Goal: Transaction & Acquisition: Purchase product/service

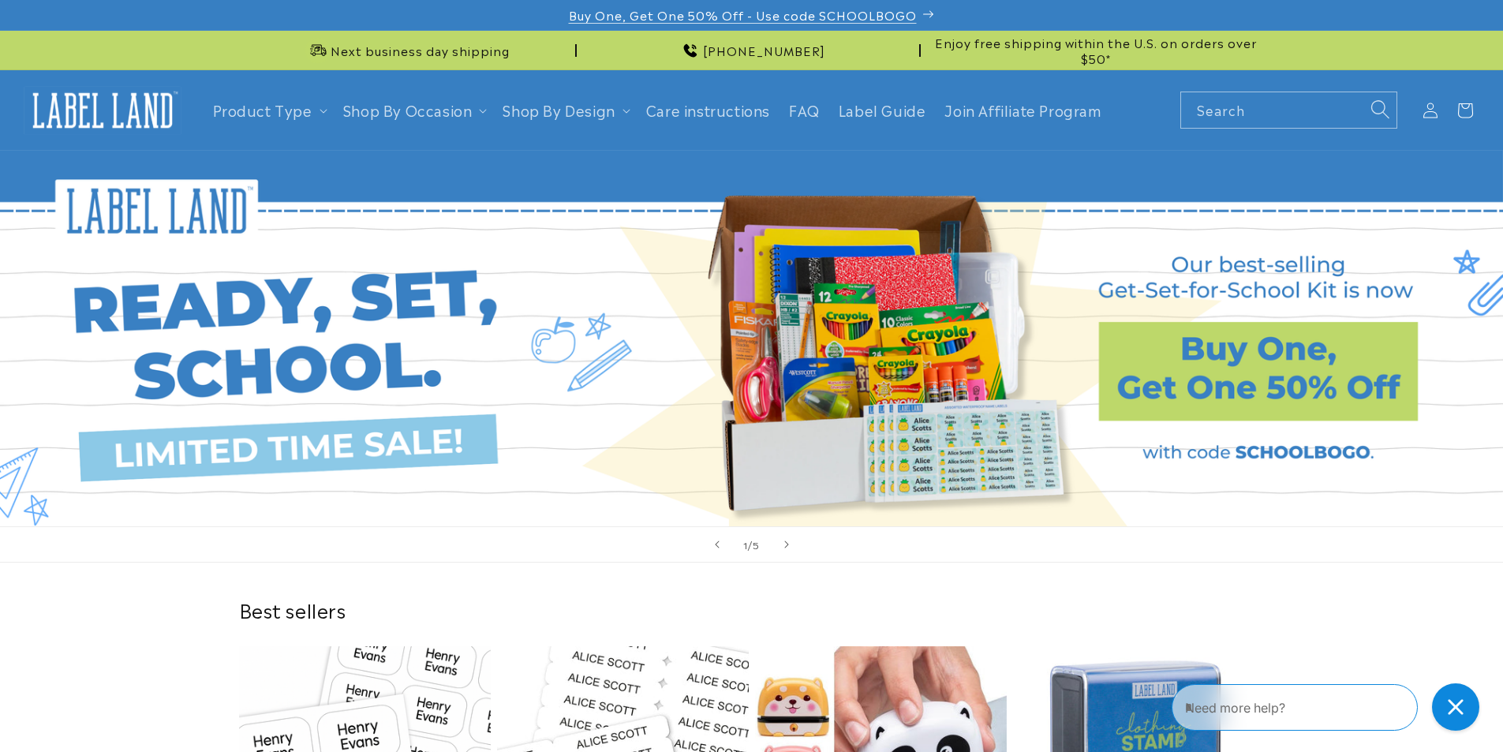
click at [927, 13] on p "Buy One, Get One 50% Off - Use code SCHOOLBOGO" at bounding box center [752, 15] width 366 height 30
click at [933, 13] on p "Buy One, Get One 50% Off - Use code SCHOOLBOGO" at bounding box center [752, 15] width 366 height 30
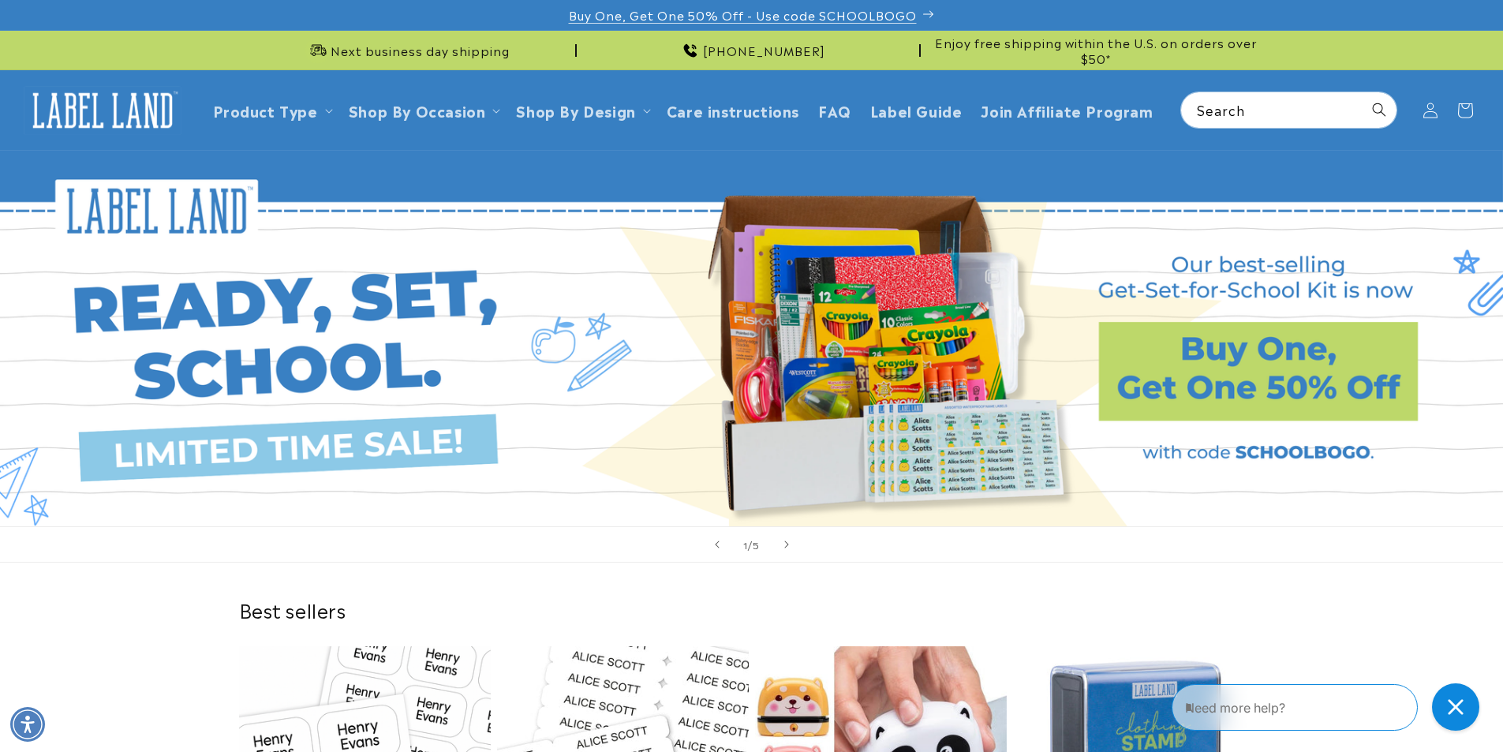
click at [924, 13] on p "Buy One, Get One 50% Off - Use code SCHOOLBOGO" at bounding box center [752, 15] width 366 height 30
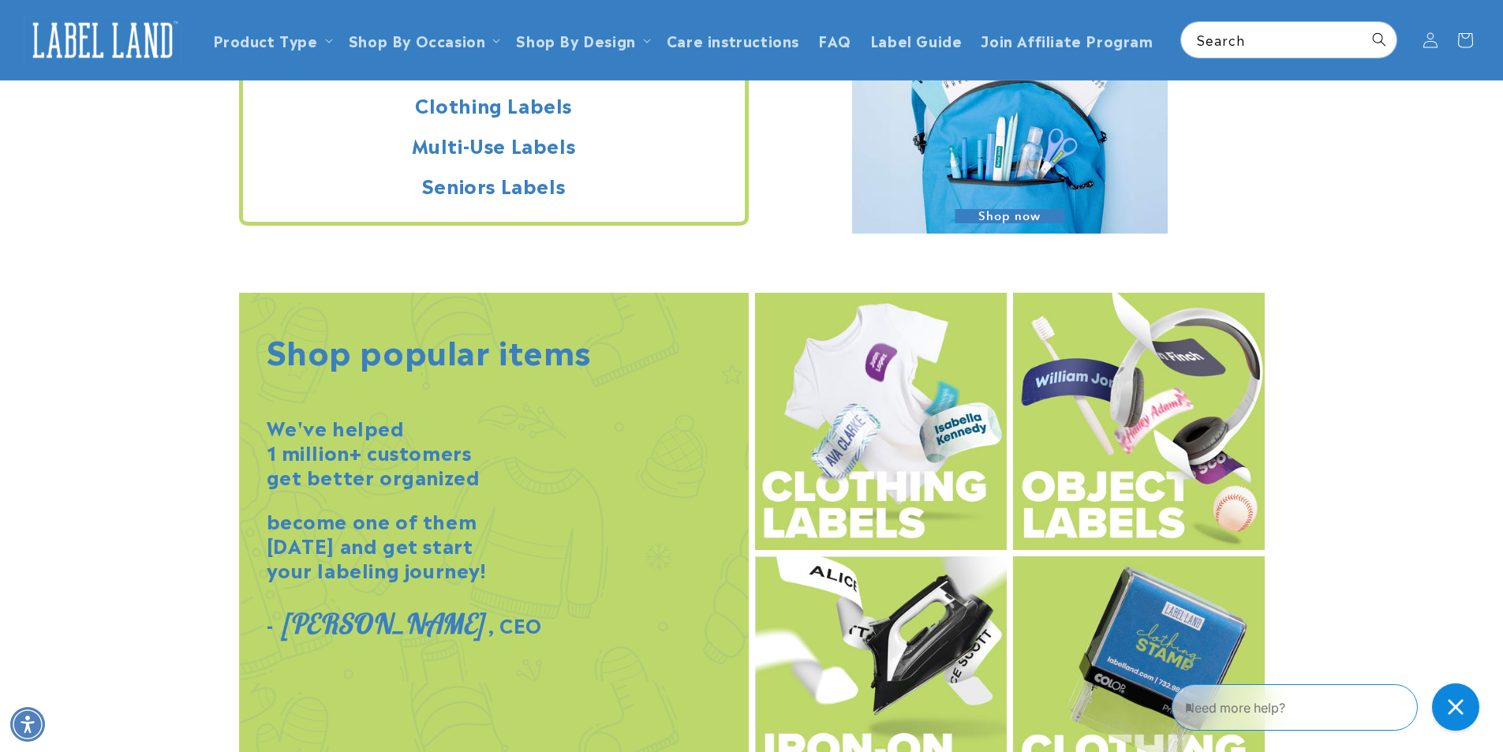
scroll to position [1499, 0]
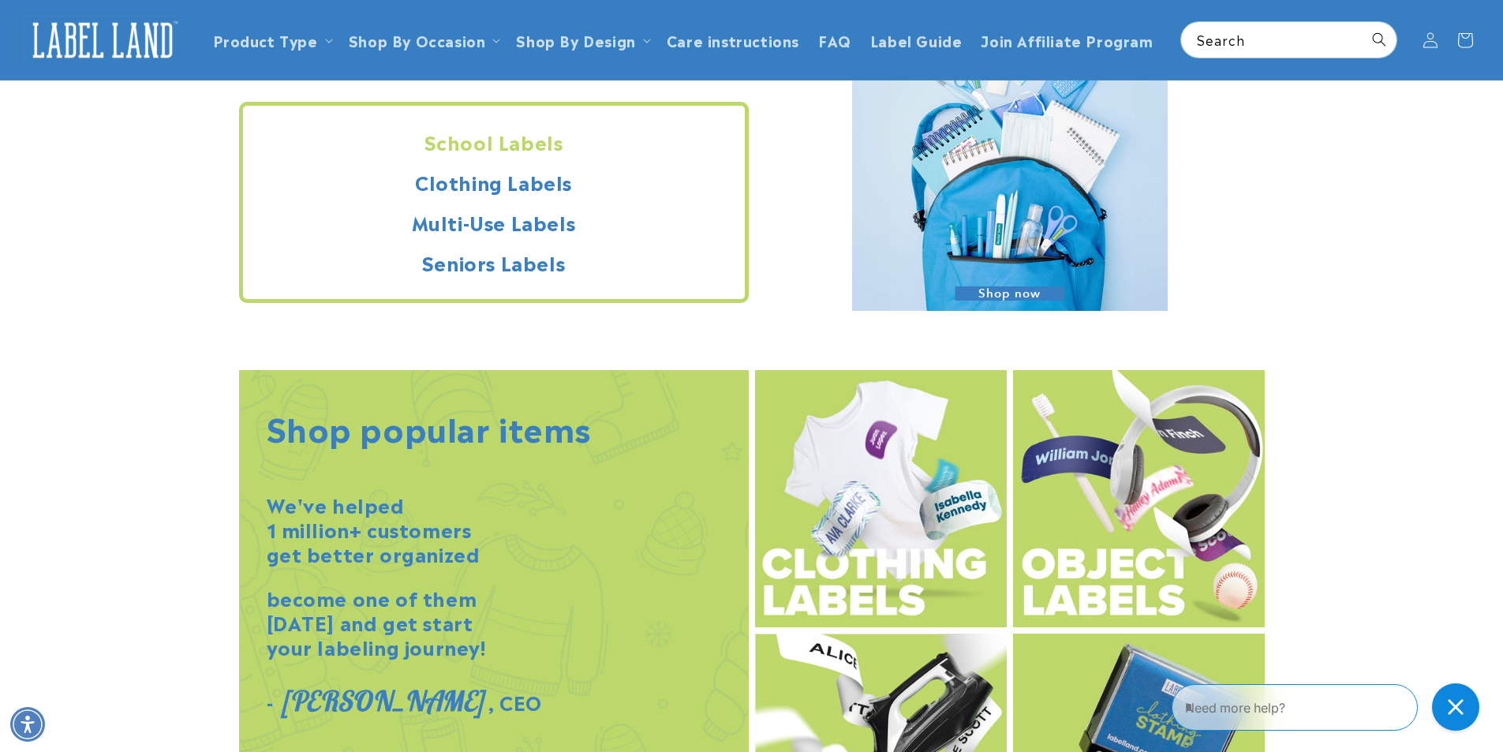
click at [1024, 294] on span "Shop now" at bounding box center [1010, 293] width 110 height 14
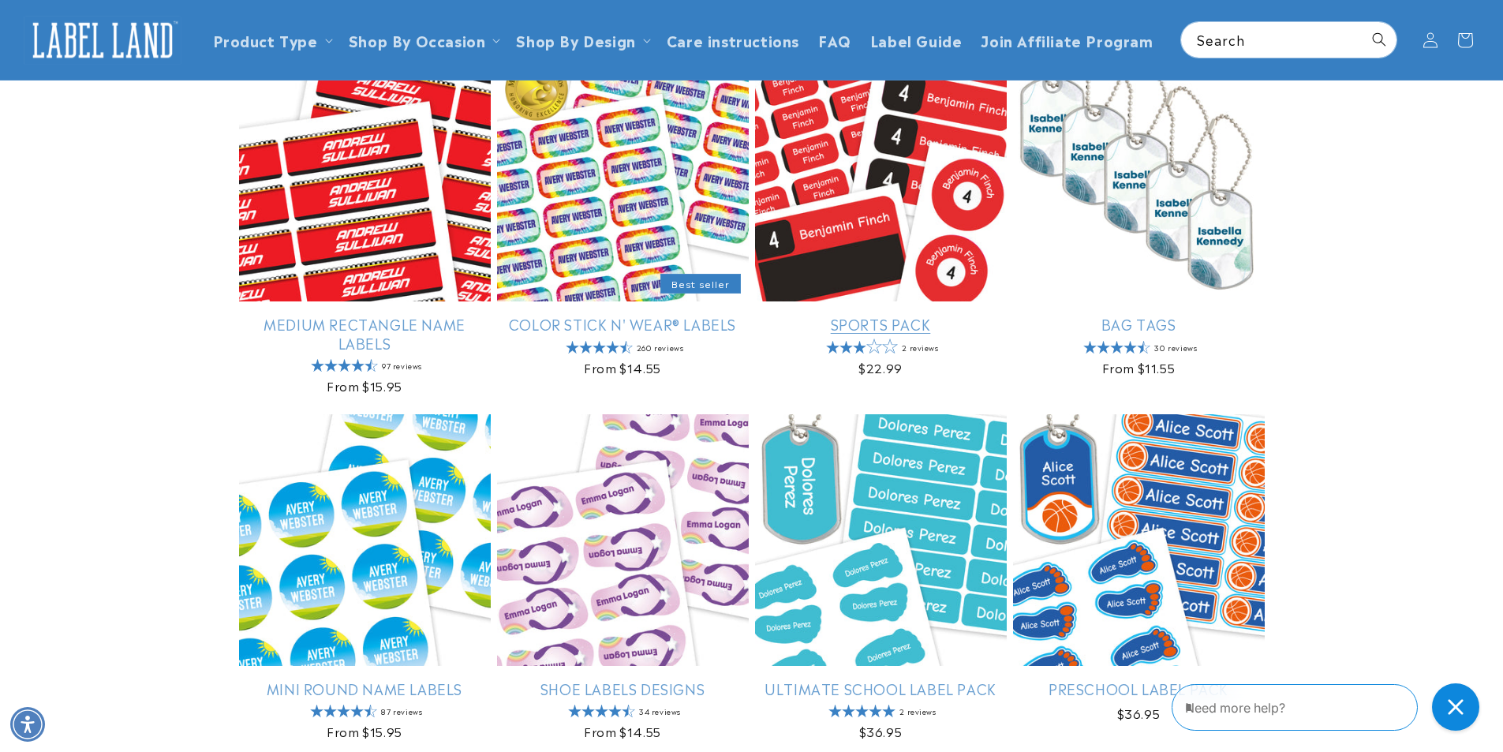
scroll to position [237, 0]
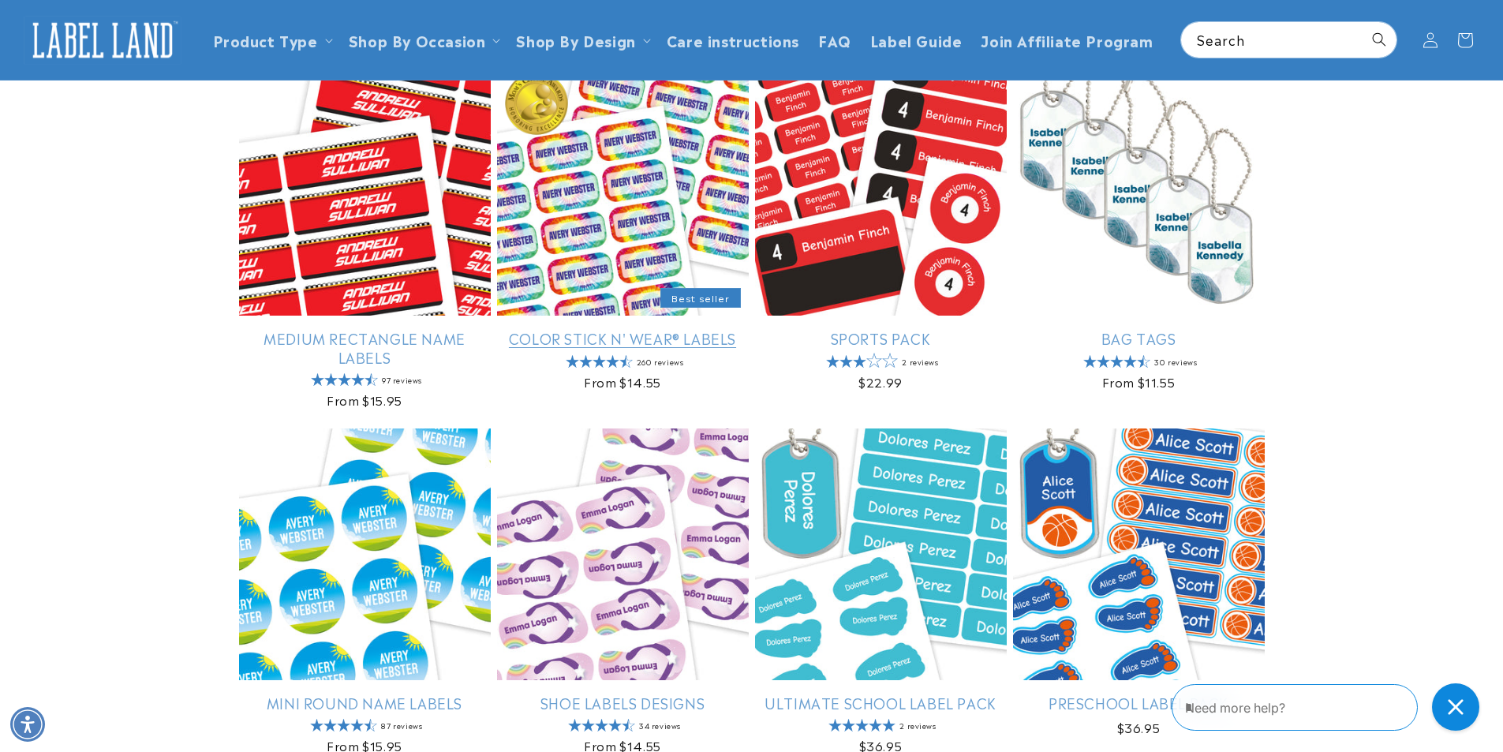
click at [606, 335] on link "Color Stick N' Wear® Labels" at bounding box center [623, 338] width 252 height 18
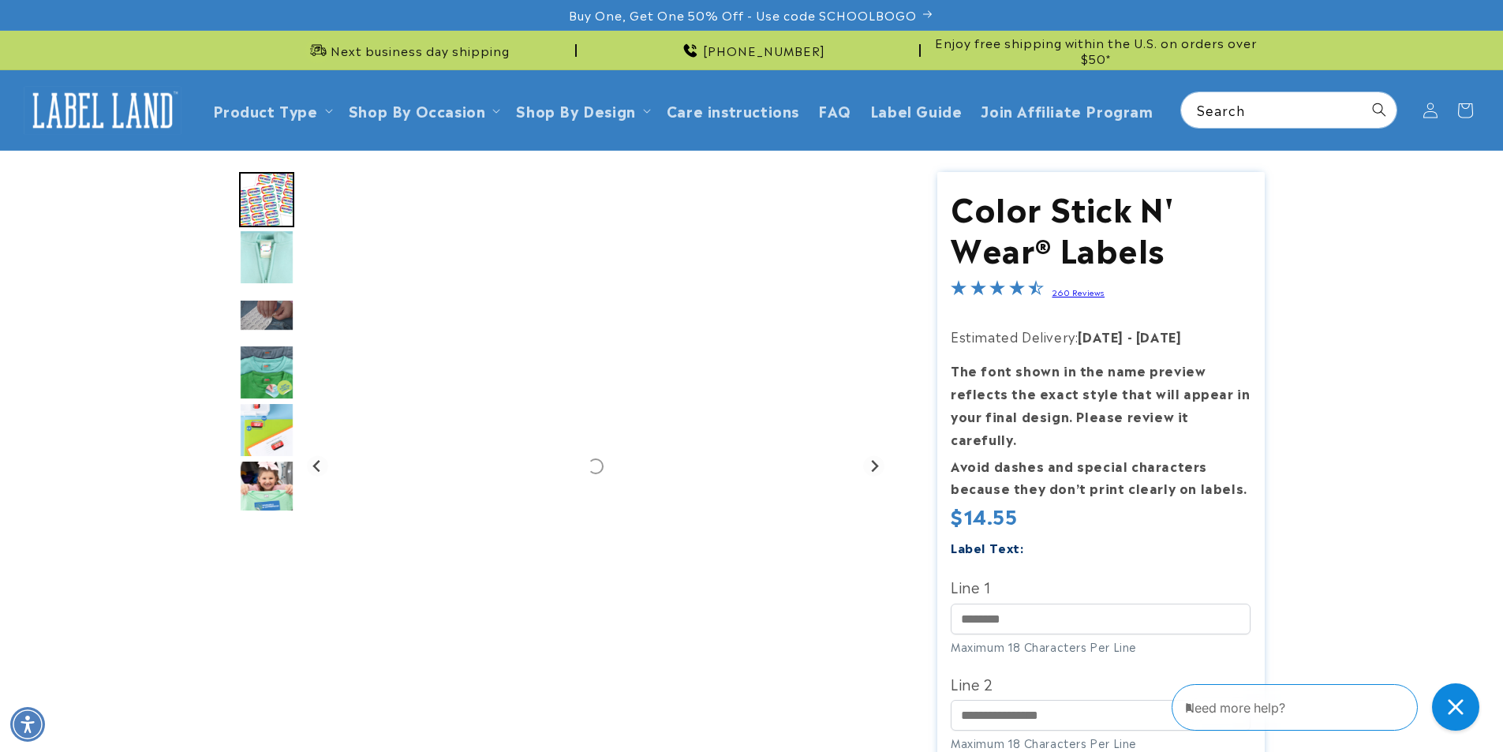
scroll to position [79, 0]
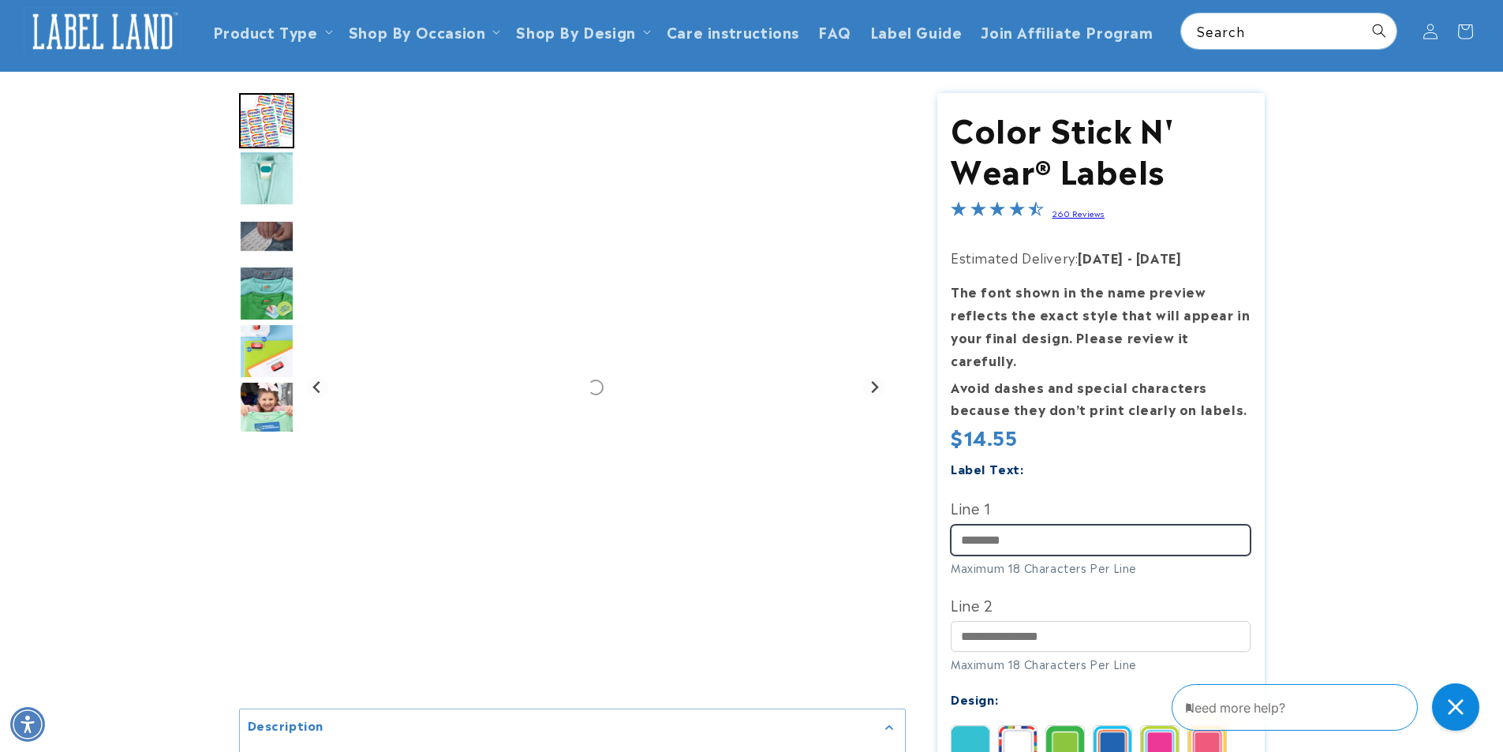
click at [999, 525] on input "Line 1" at bounding box center [1101, 540] width 300 height 31
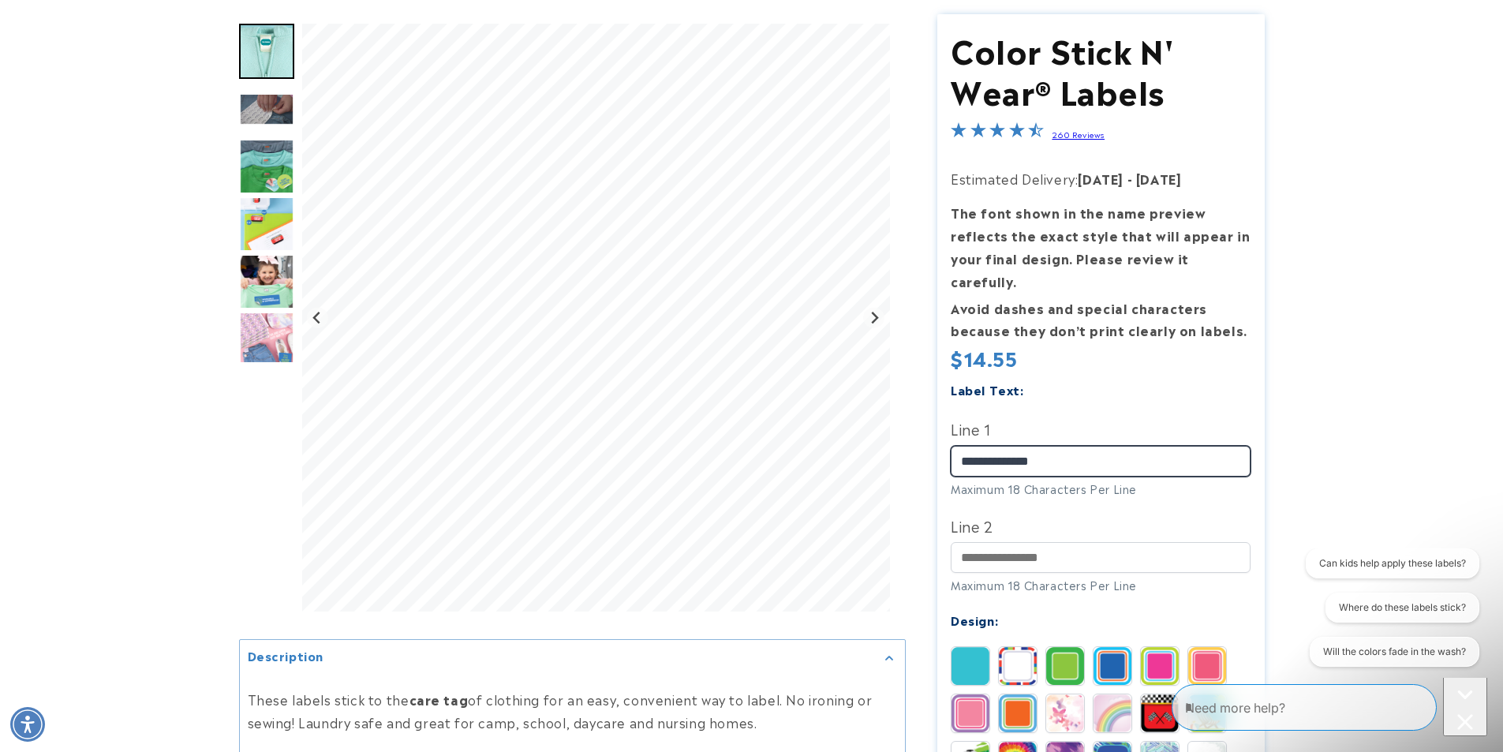
scroll to position [0, 0]
type input "**********"
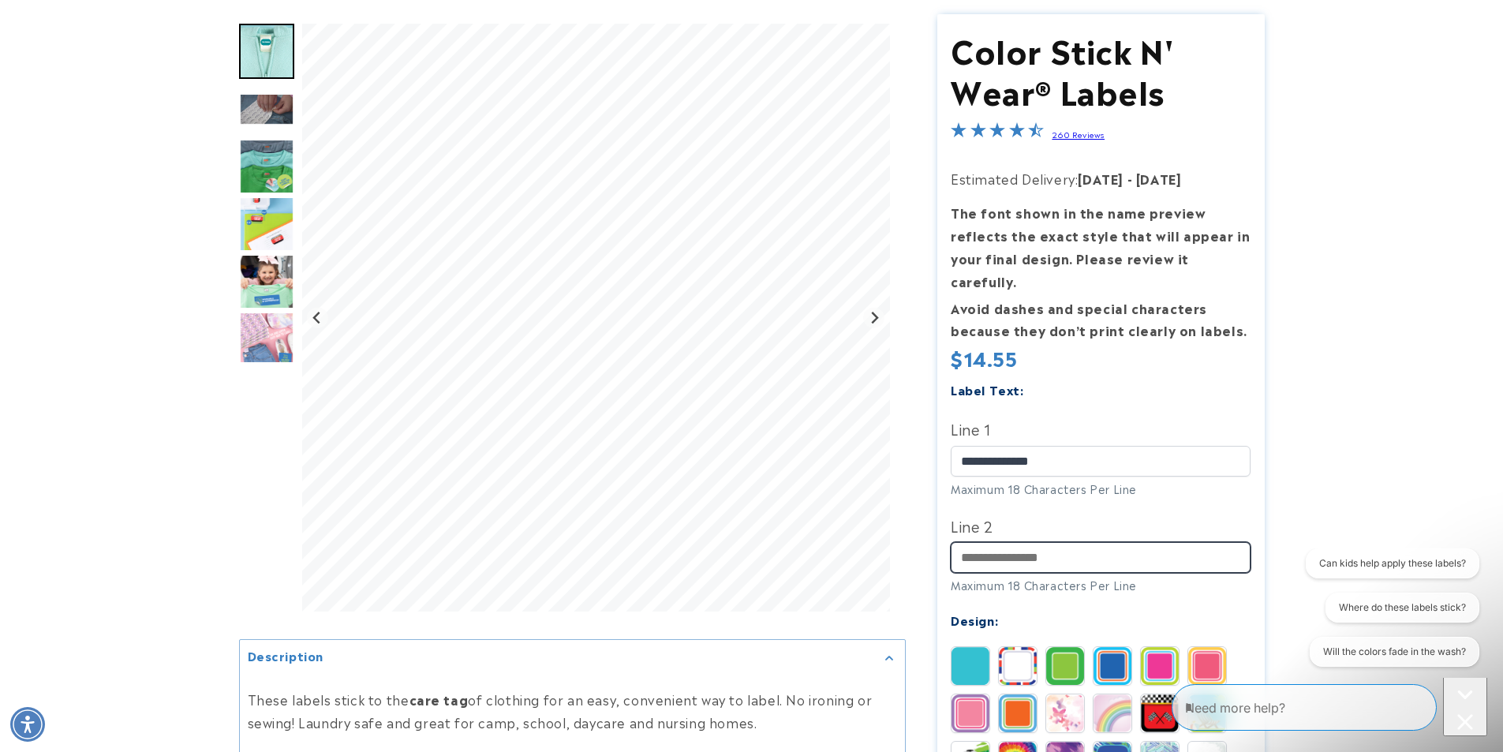
click at [1015, 543] on input "Line 2" at bounding box center [1101, 557] width 300 height 31
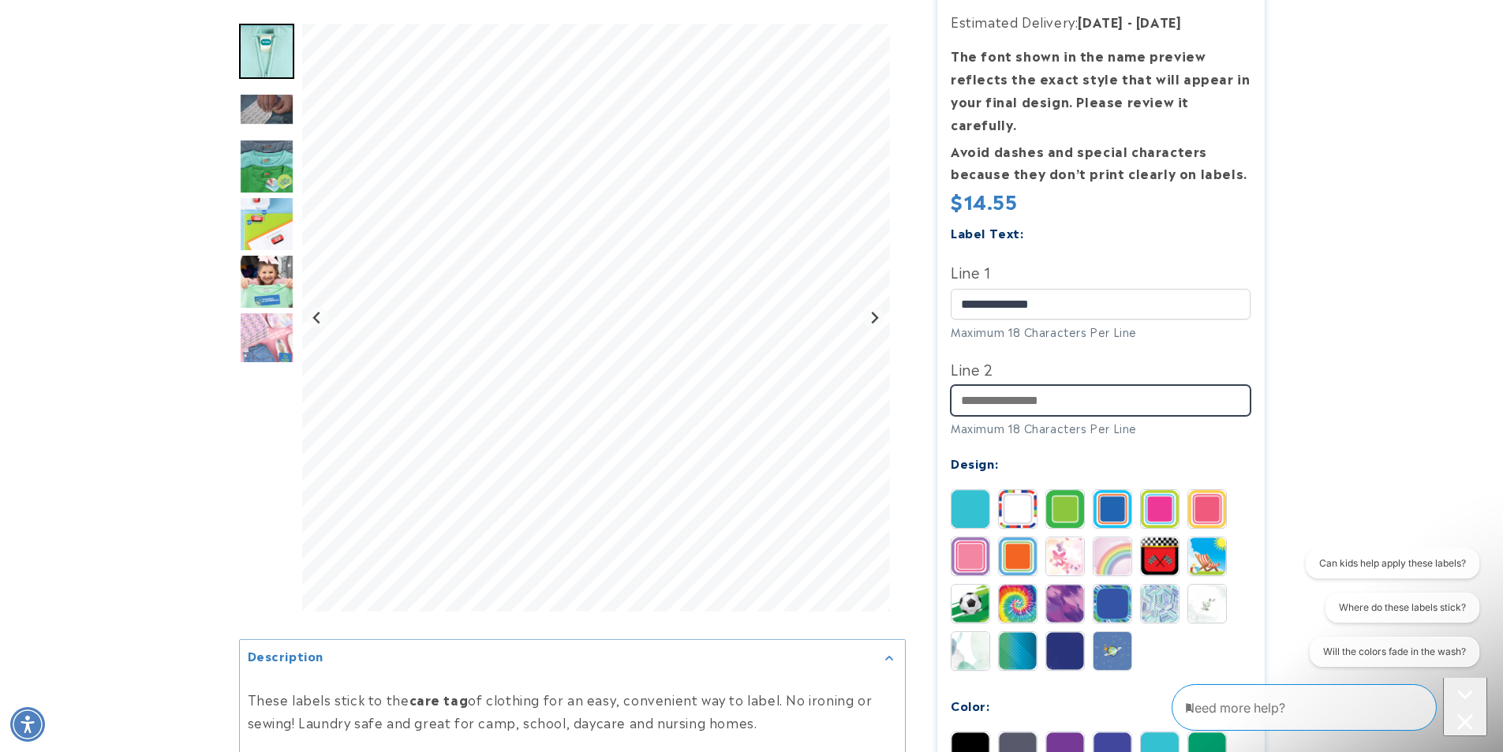
scroll to position [316, 0]
click at [1014, 584] on img at bounding box center [1018, 603] width 38 height 38
click at [984, 384] on input "Line 2" at bounding box center [1101, 399] width 300 height 31
click at [1008, 384] on input "**********" at bounding box center [1101, 399] width 300 height 31
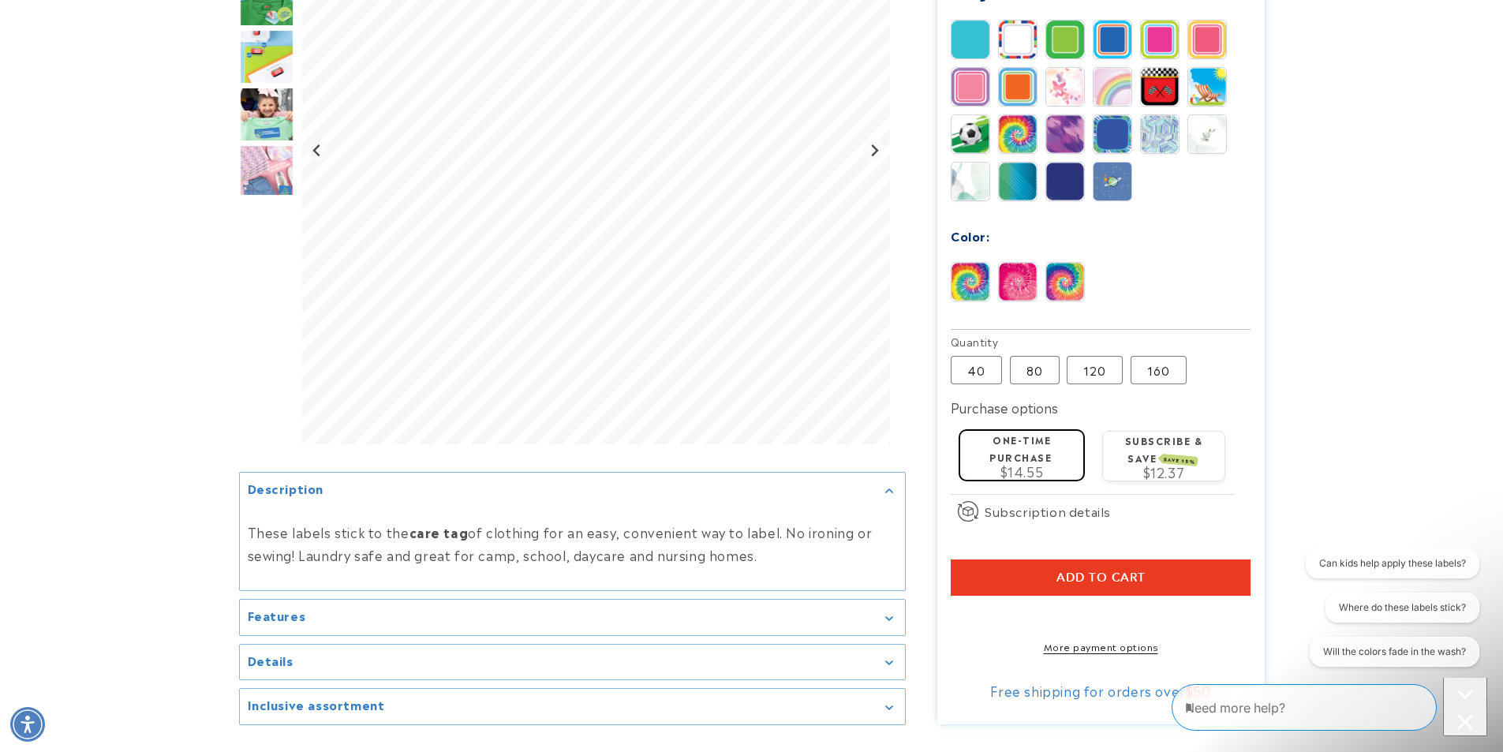
scroll to position [868, 0]
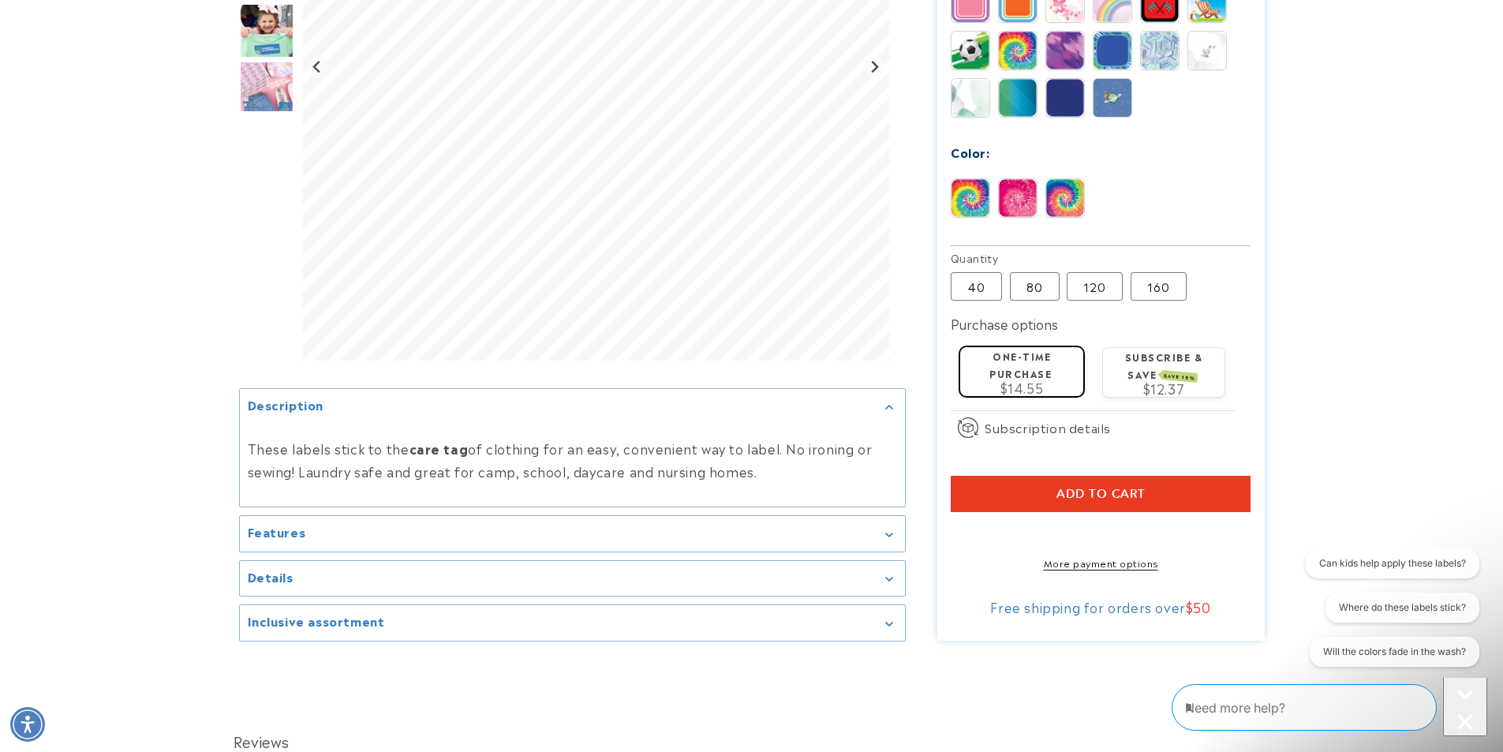
type input "**********"
click at [1064, 487] on span "Add to cart" at bounding box center [1101, 494] width 89 height 14
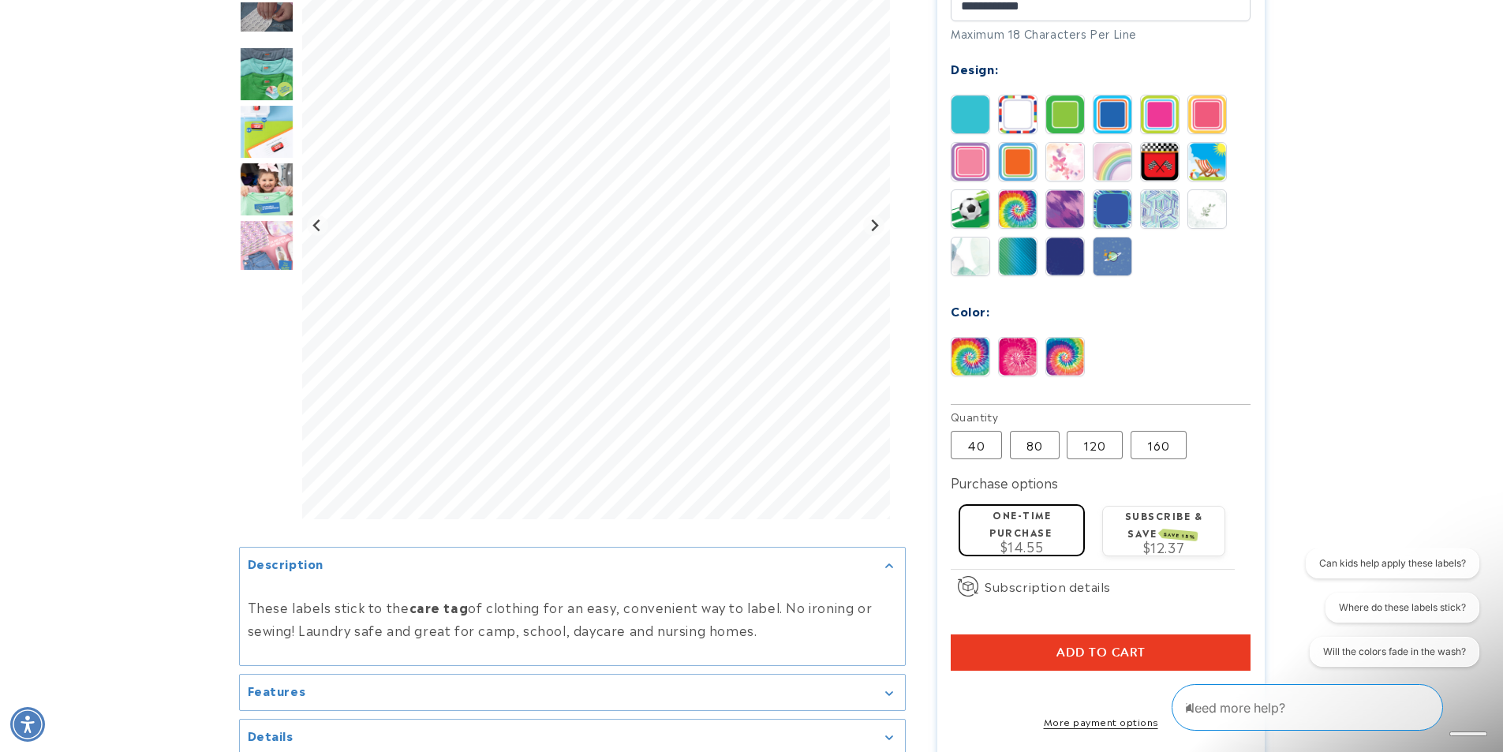
scroll to position [710, 0]
click at [1135, 645] on span "Add to cart" at bounding box center [1101, 652] width 89 height 14
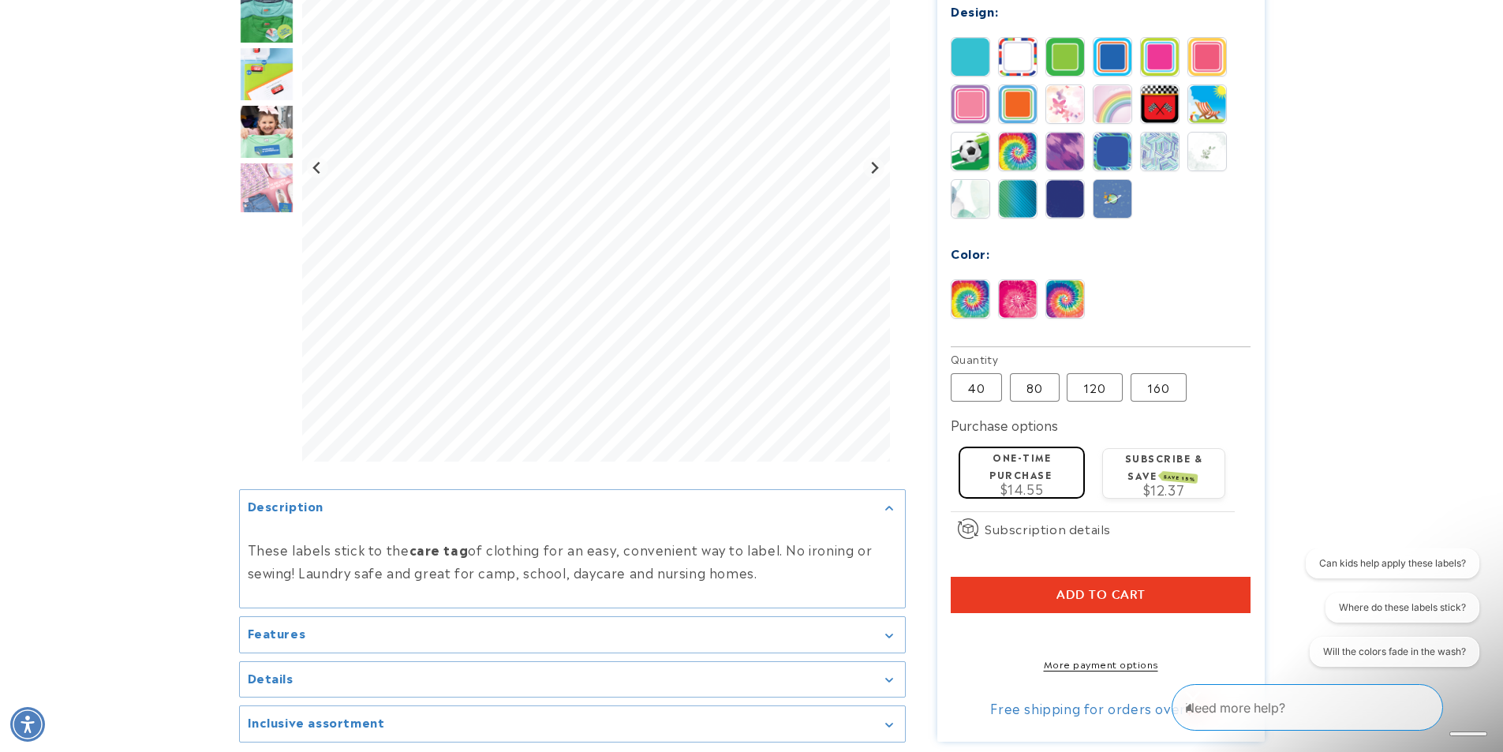
scroll to position [789, 0]
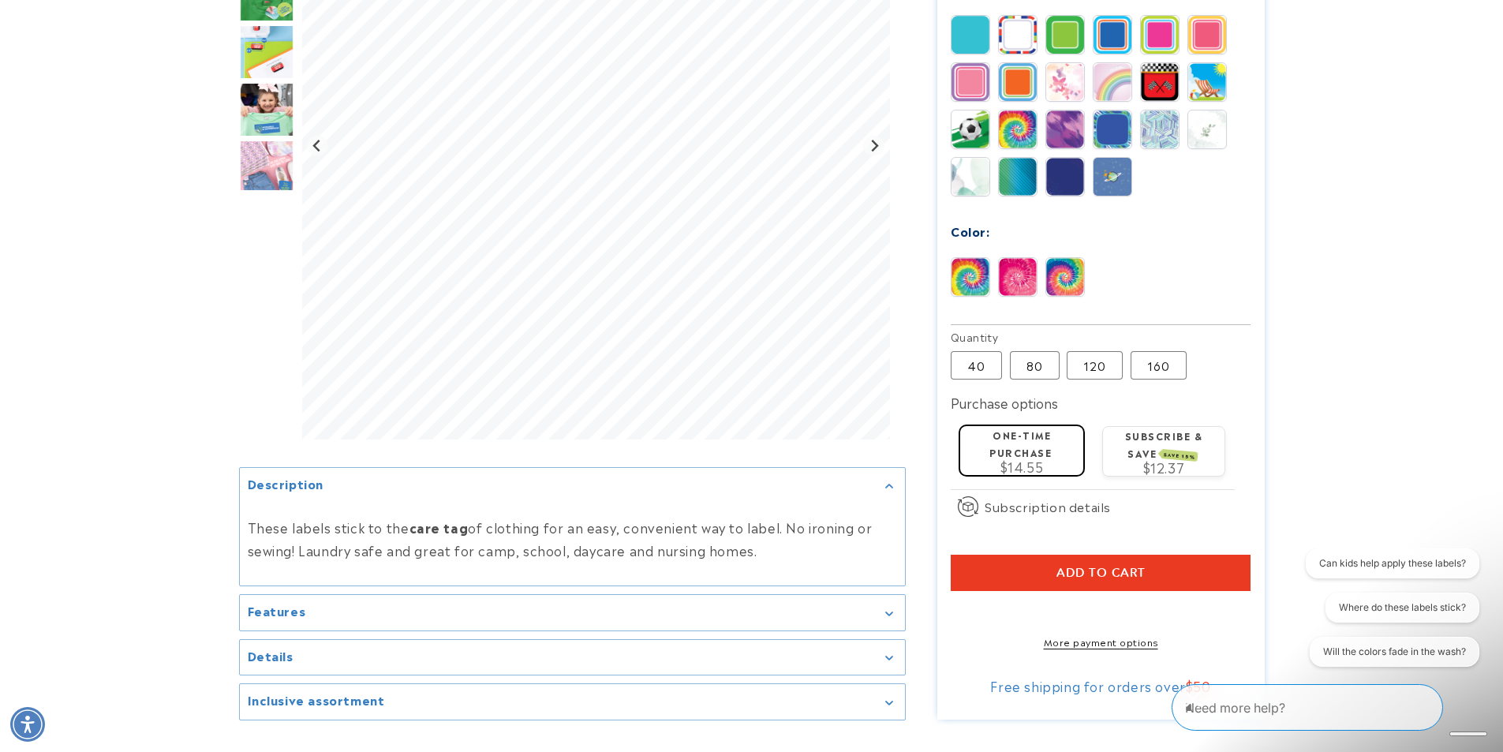
click at [1098, 566] on span "Add to cart" at bounding box center [1101, 573] width 89 height 14
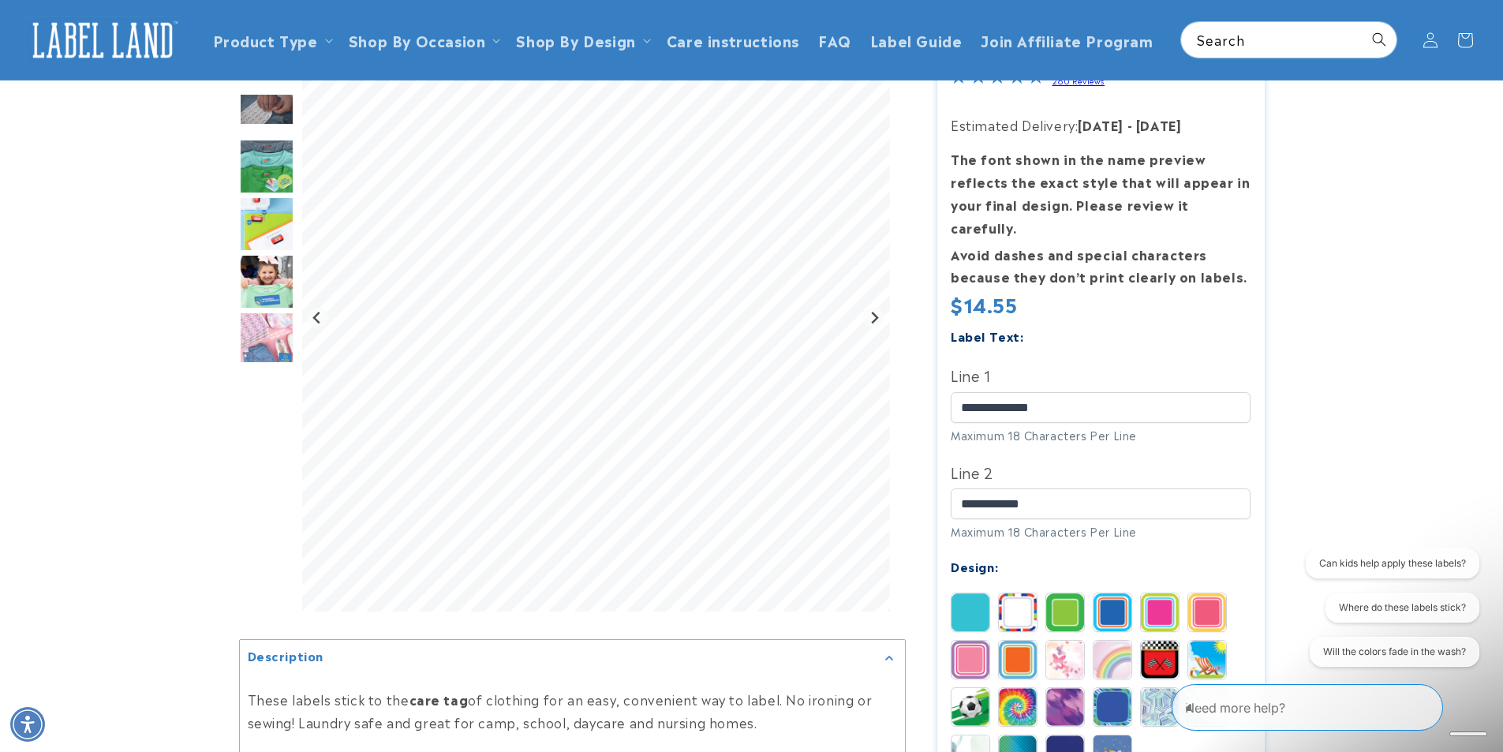
scroll to position [79, 0]
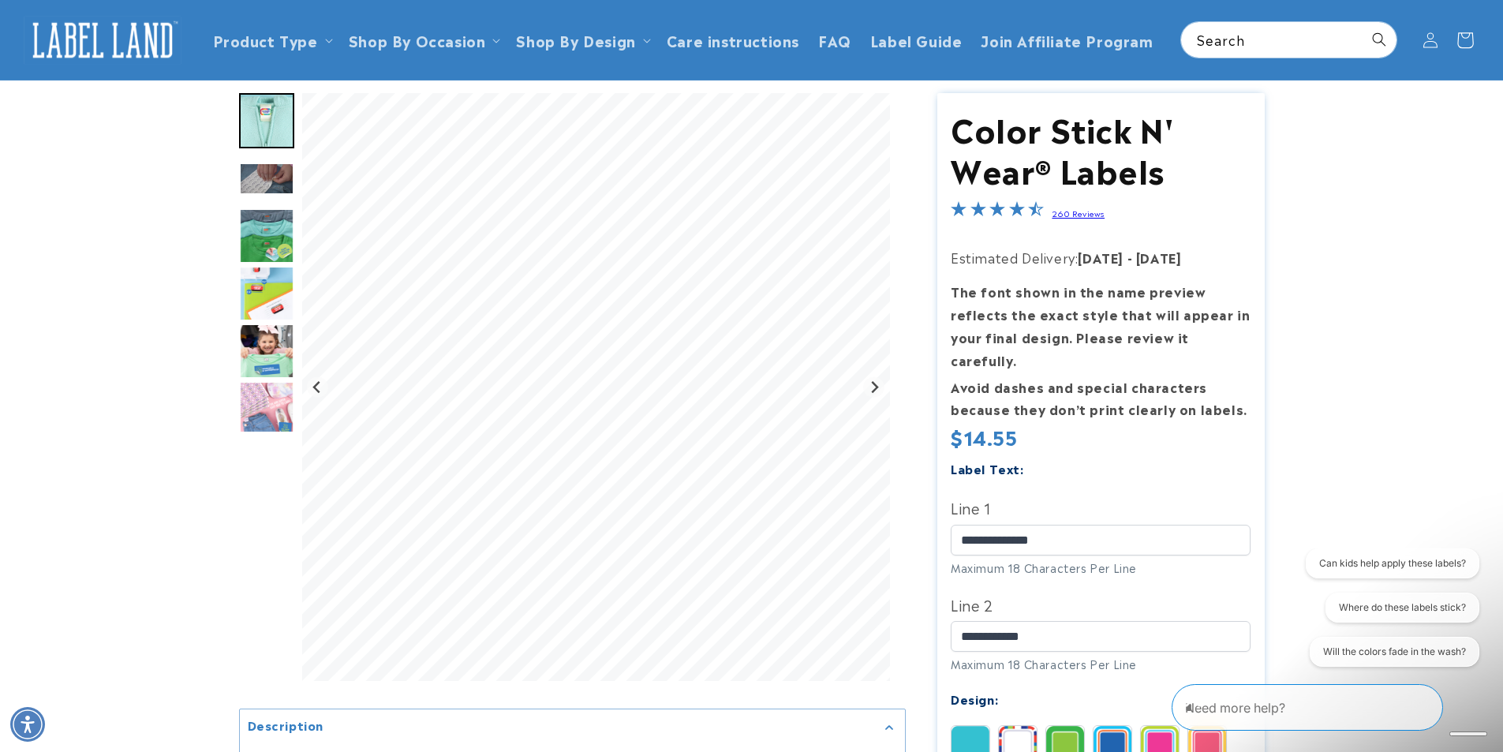
click at [1471, 42] on icon at bounding box center [1464, 39] width 37 height 37
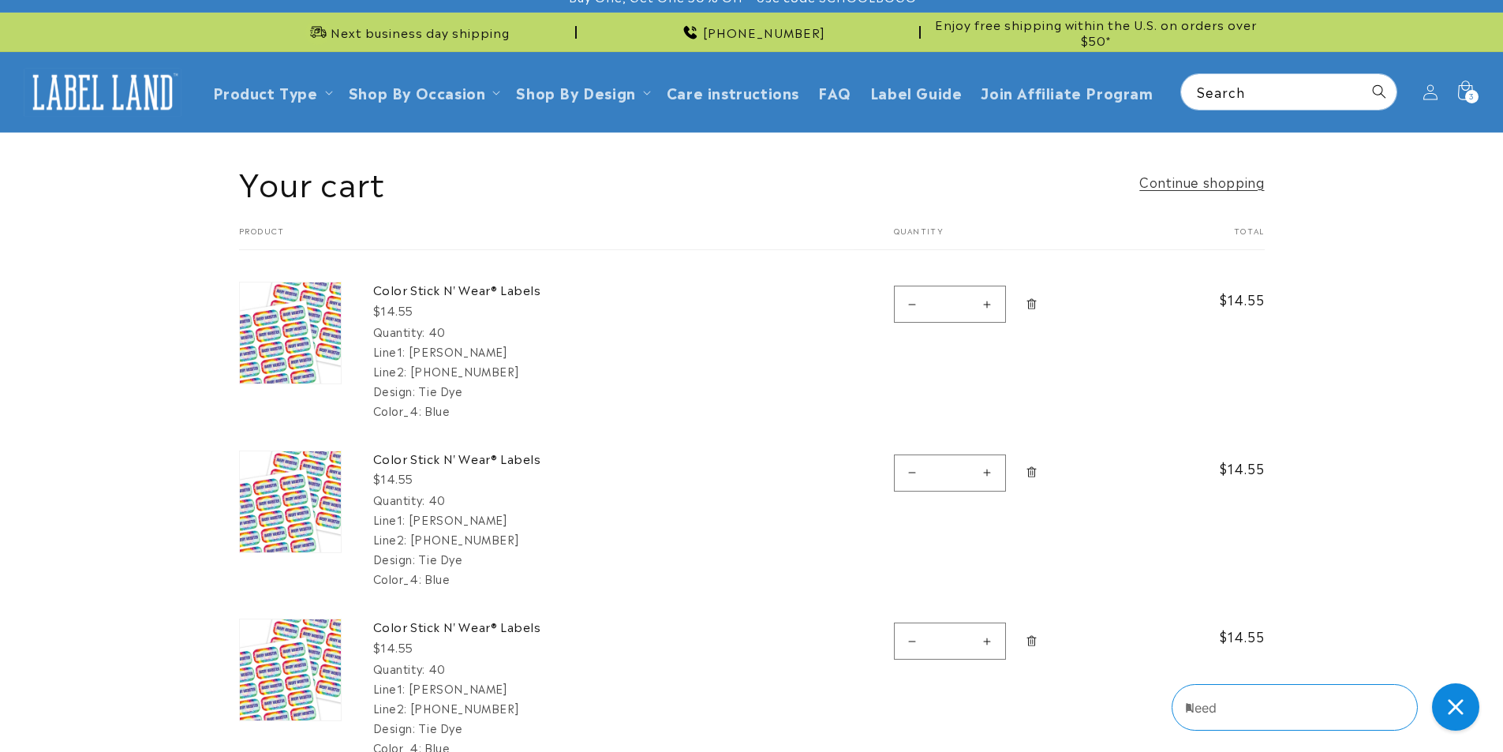
scroll to position [79, 0]
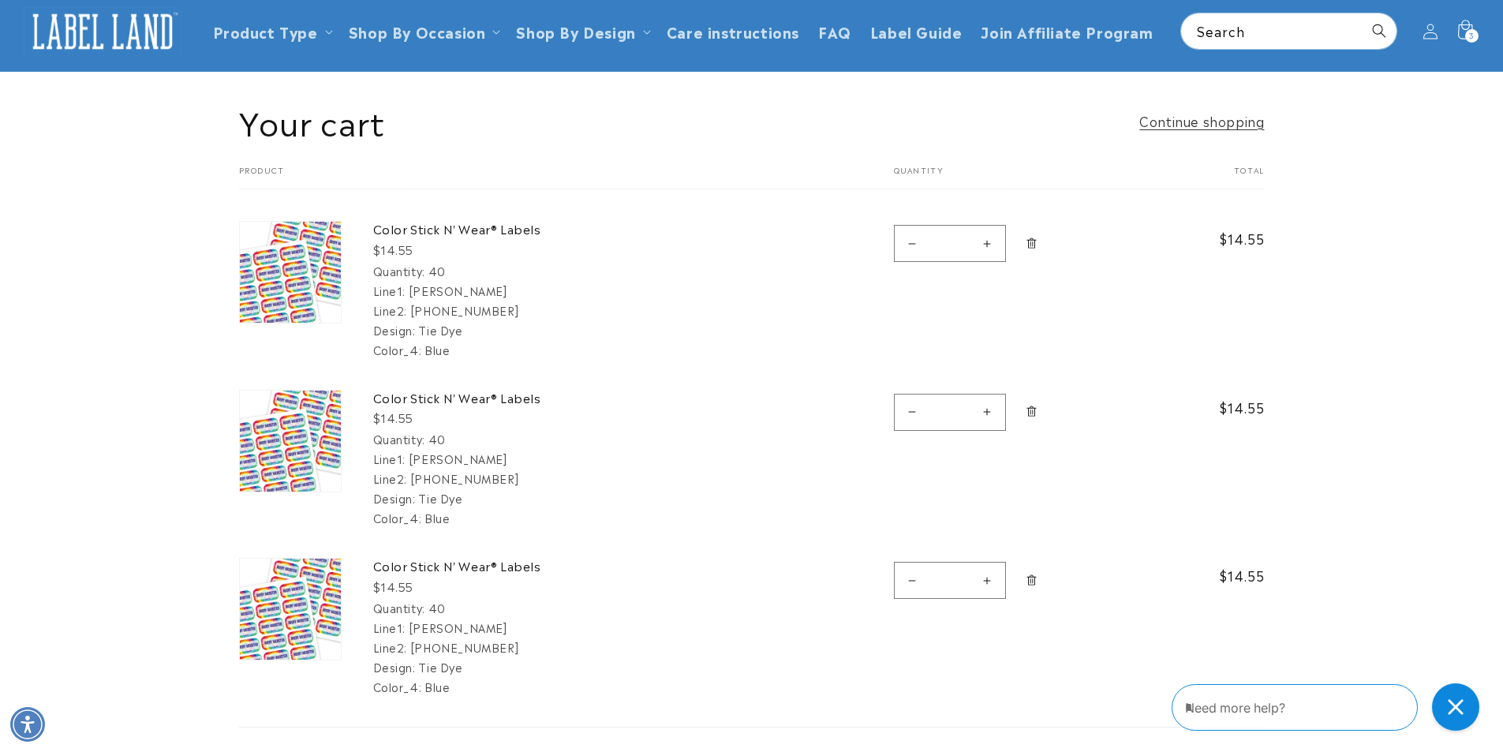
click at [1027, 406] on icon "Remove Color Stick N&#39; Wear® Labels - 40" at bounding box center [1032, 412] width 12 height 12
click at [1030, 409] on icon "Remove Color Stick N&#39; Wear® Labels - 40" at bounding box center [1032, 412] width 12 height 12
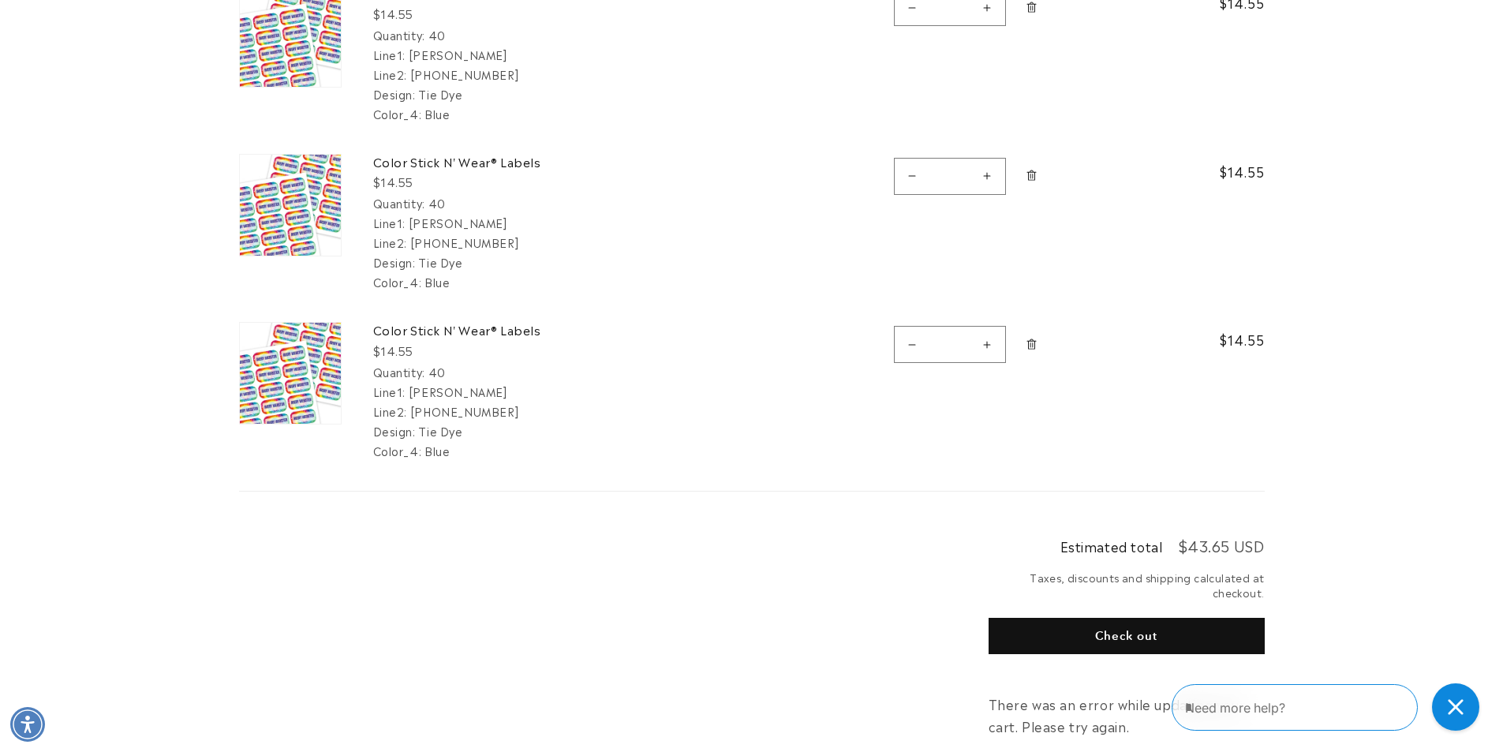
scroll to position [316, 0]
click at [1030, 344] on icon "Remove Color Stick N&#39; Wear® Labels - 40" at bounding box center [1032, 344] width 12 height 12
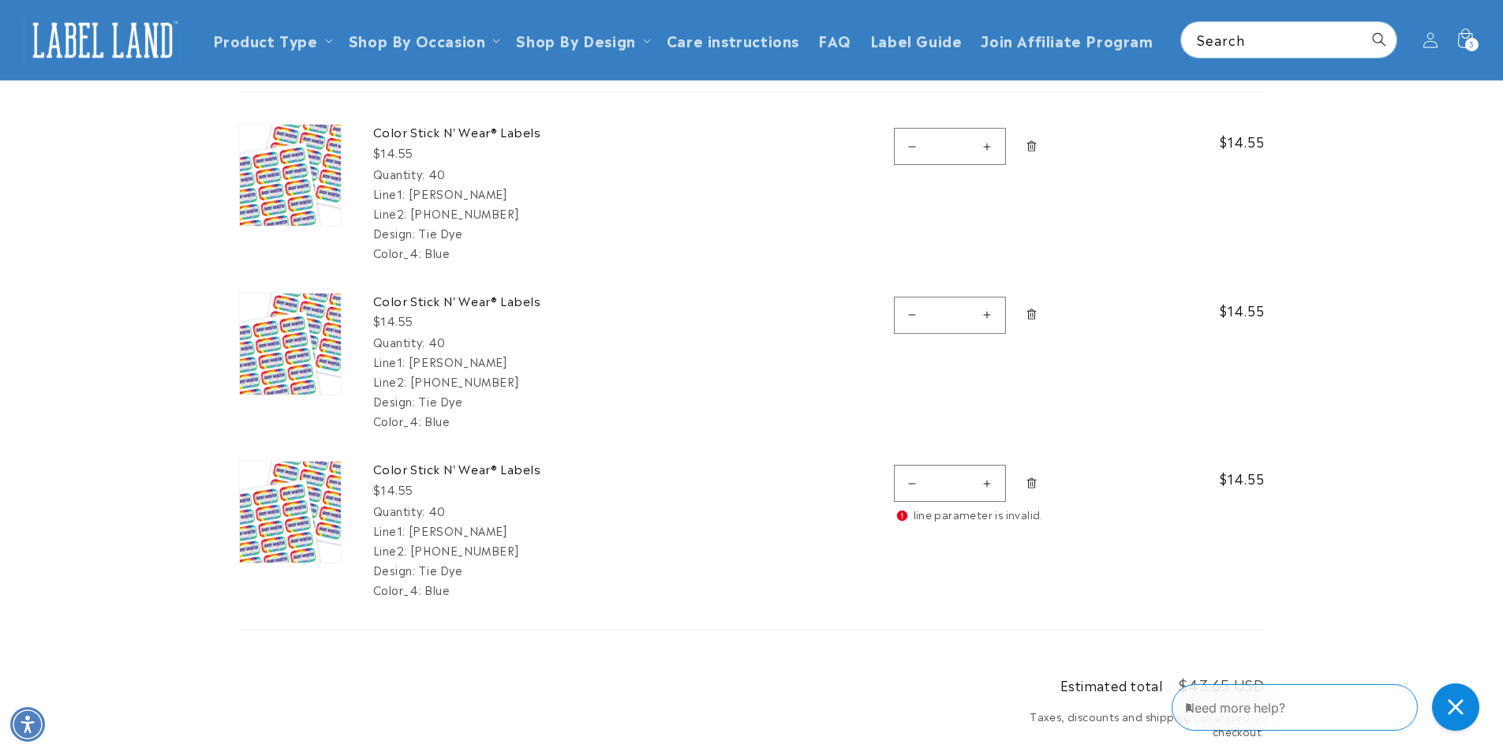
scroll to position [158, 0]
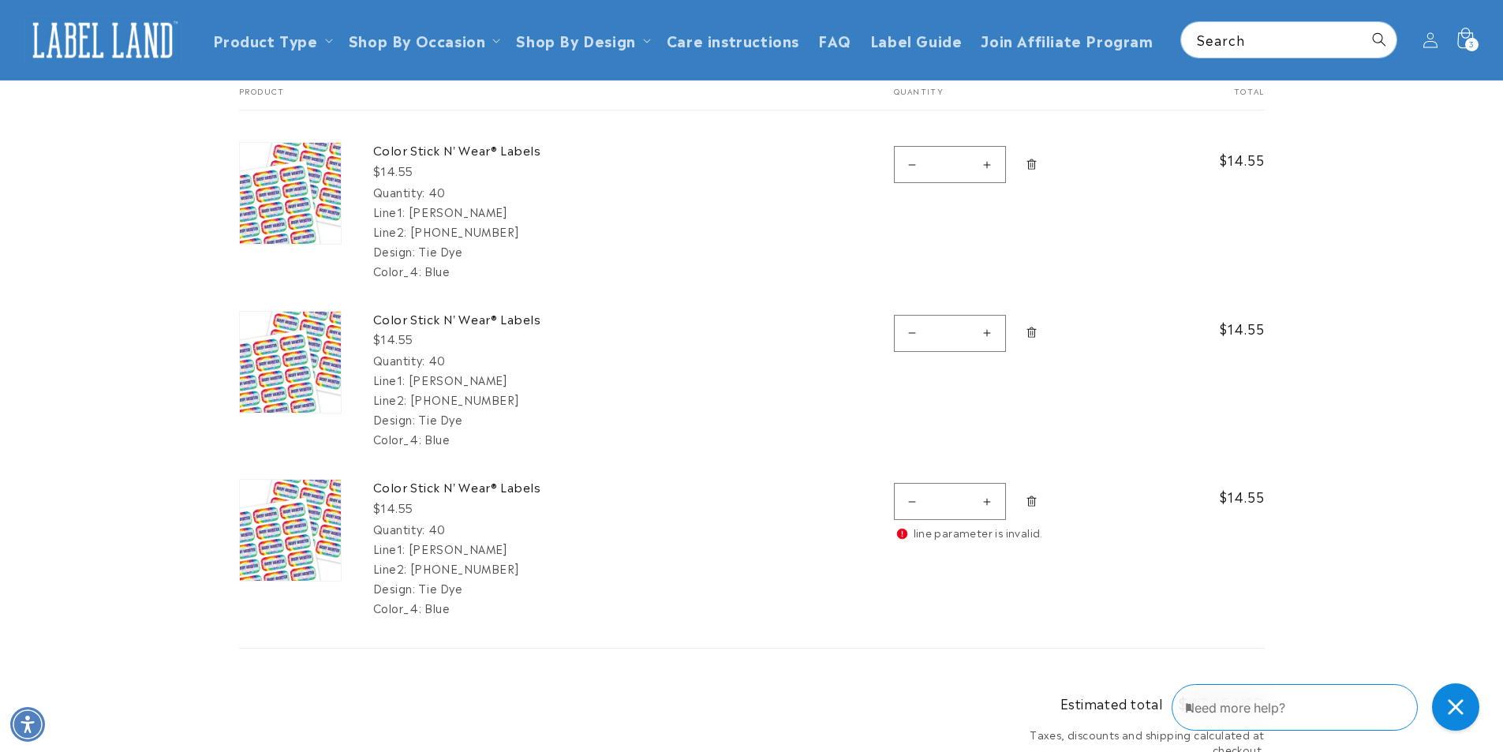
click at [1469, 36] on icon at bounding box center [1465, 38] width 16 height 21
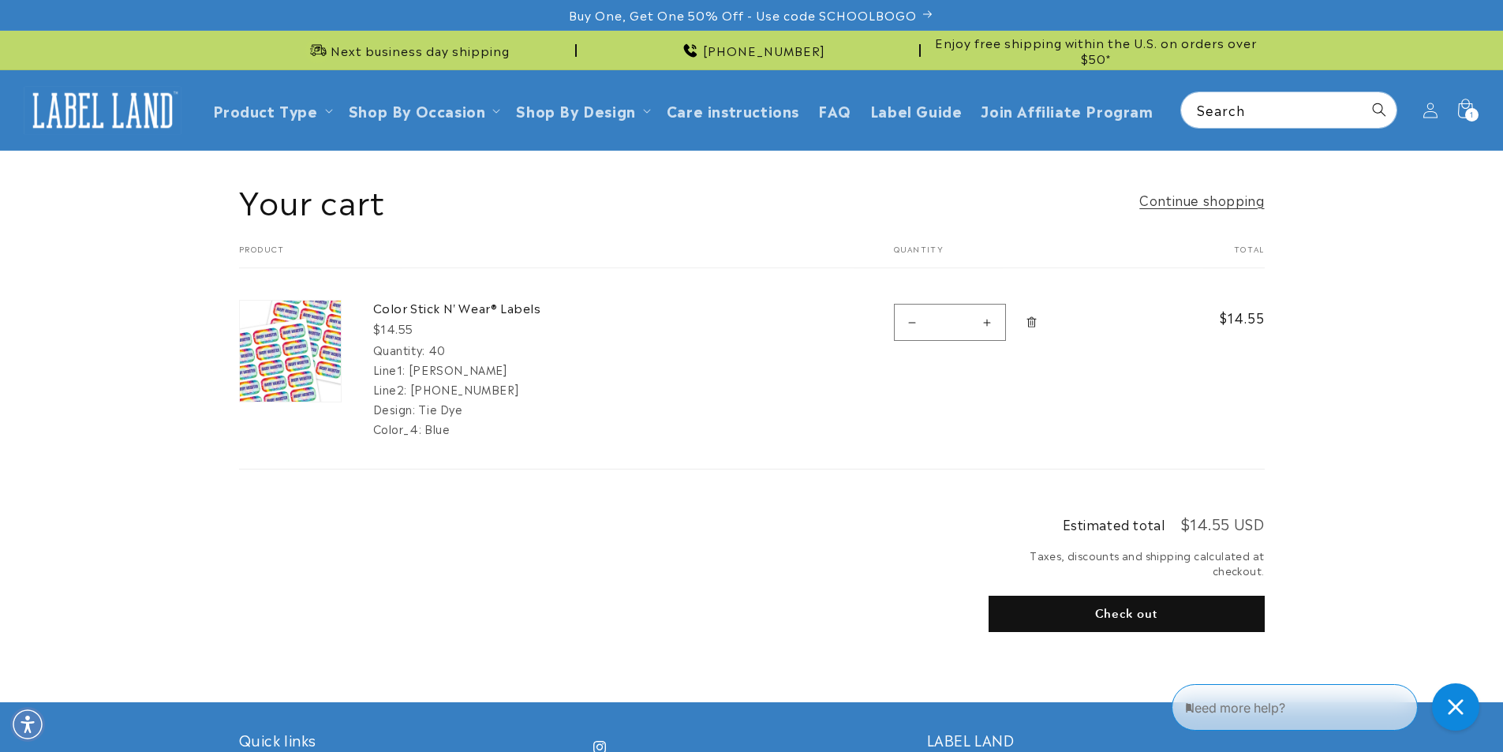
click at [1141, 601] on button "Check out" at bounding box center [1127, 614] width 276 height 36
click at [465, 302] on link "Color Stick N' Wear® Labels" at bounding box center [491, 308] width 237 height 16
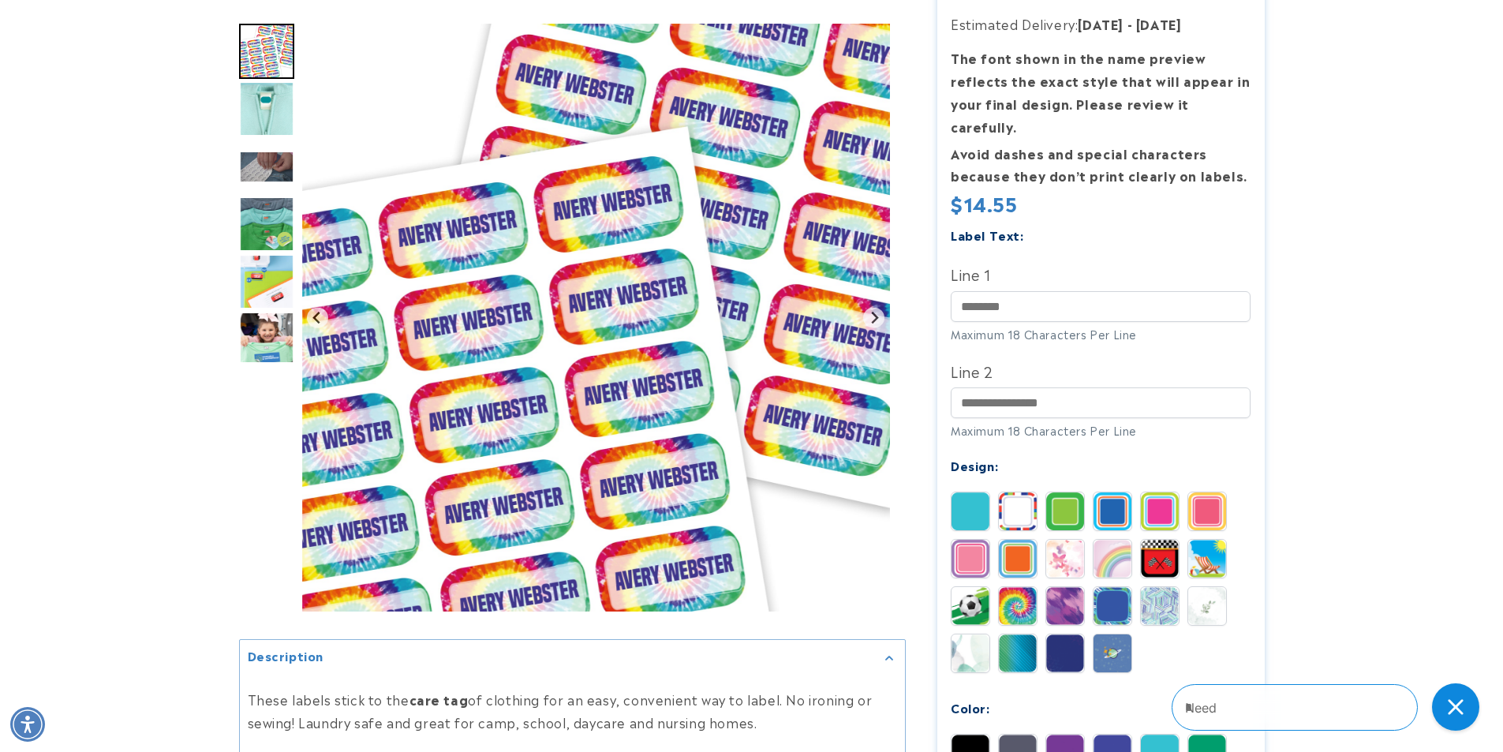
scroll to position [316, 0]
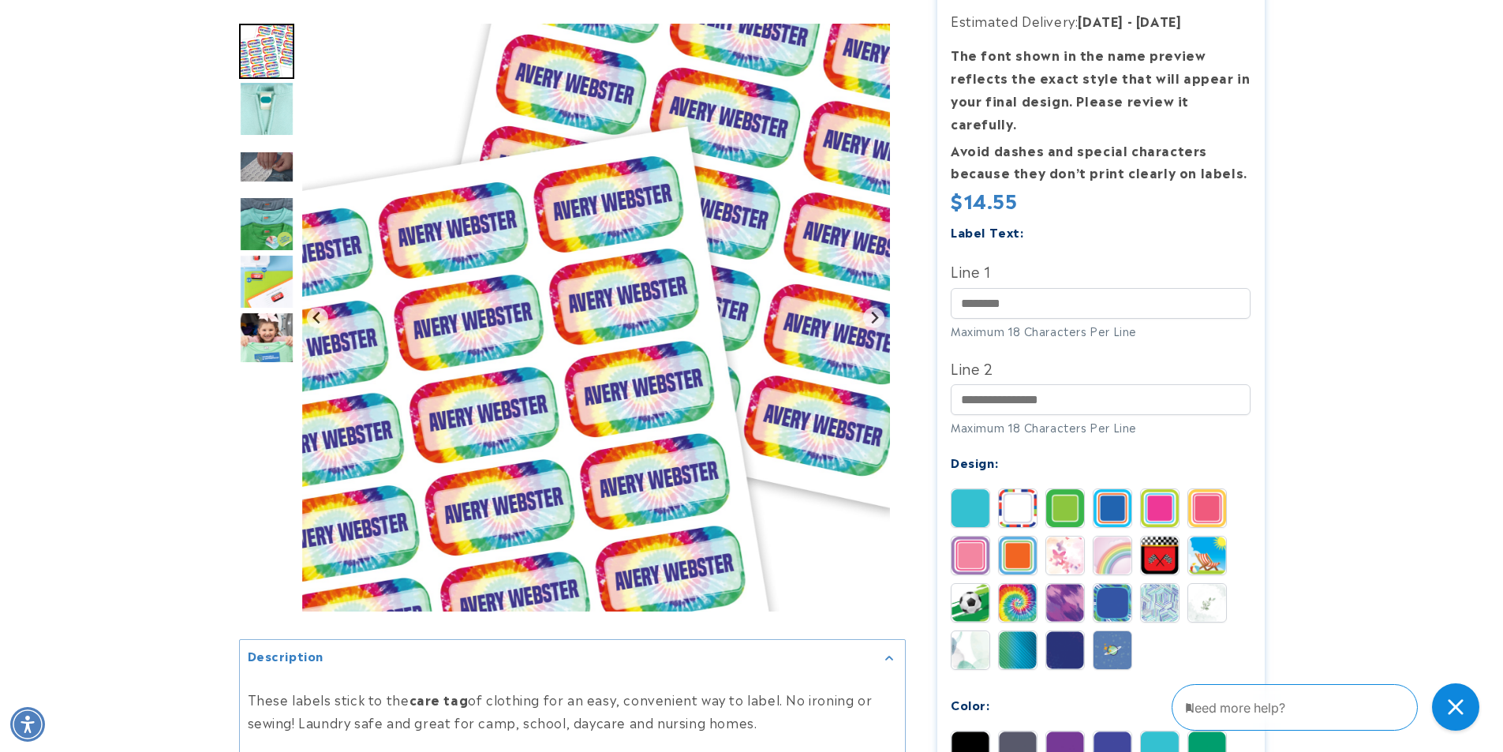
click at [1013, 223] on label "Label Text:" at bounding box center [987, 232] width 73 height 18
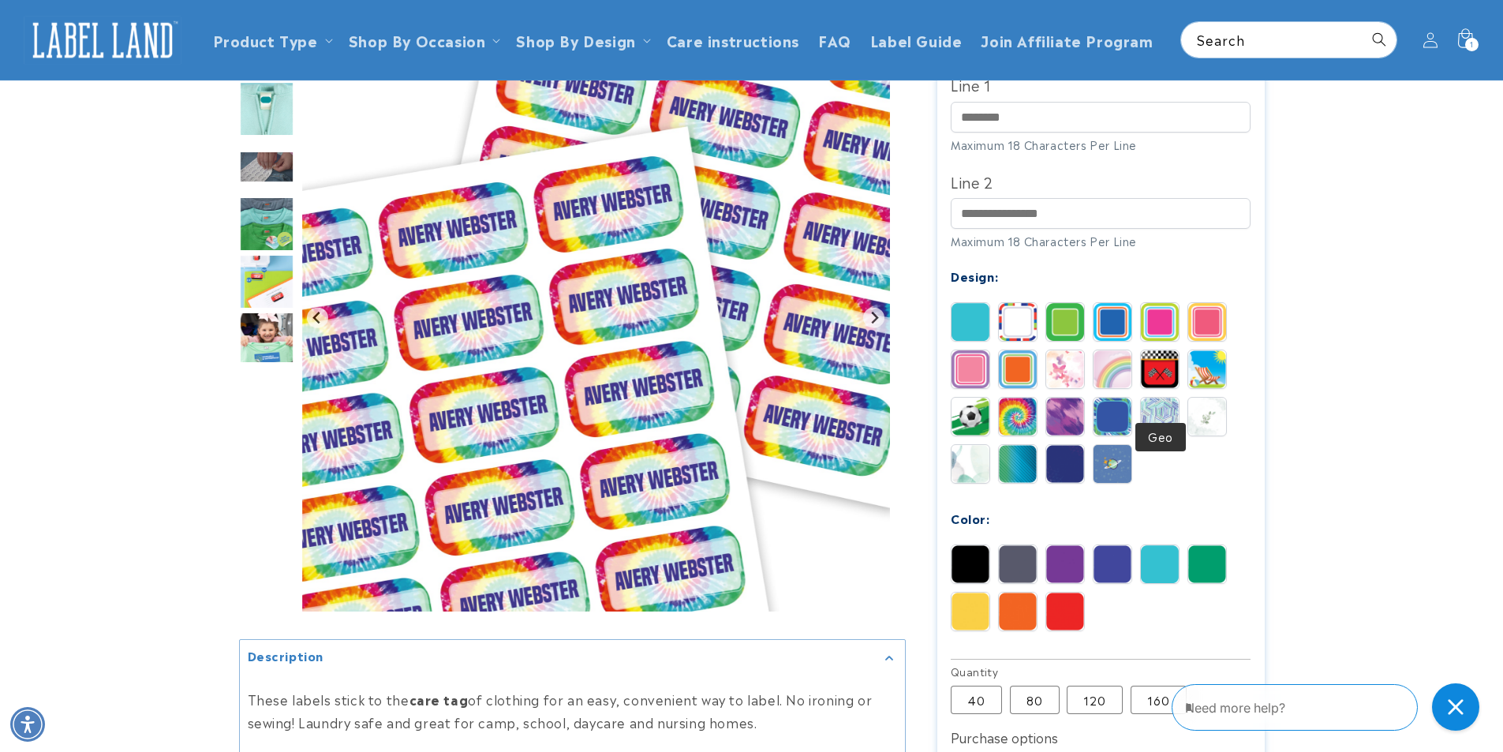
scroll to position [473, 0]
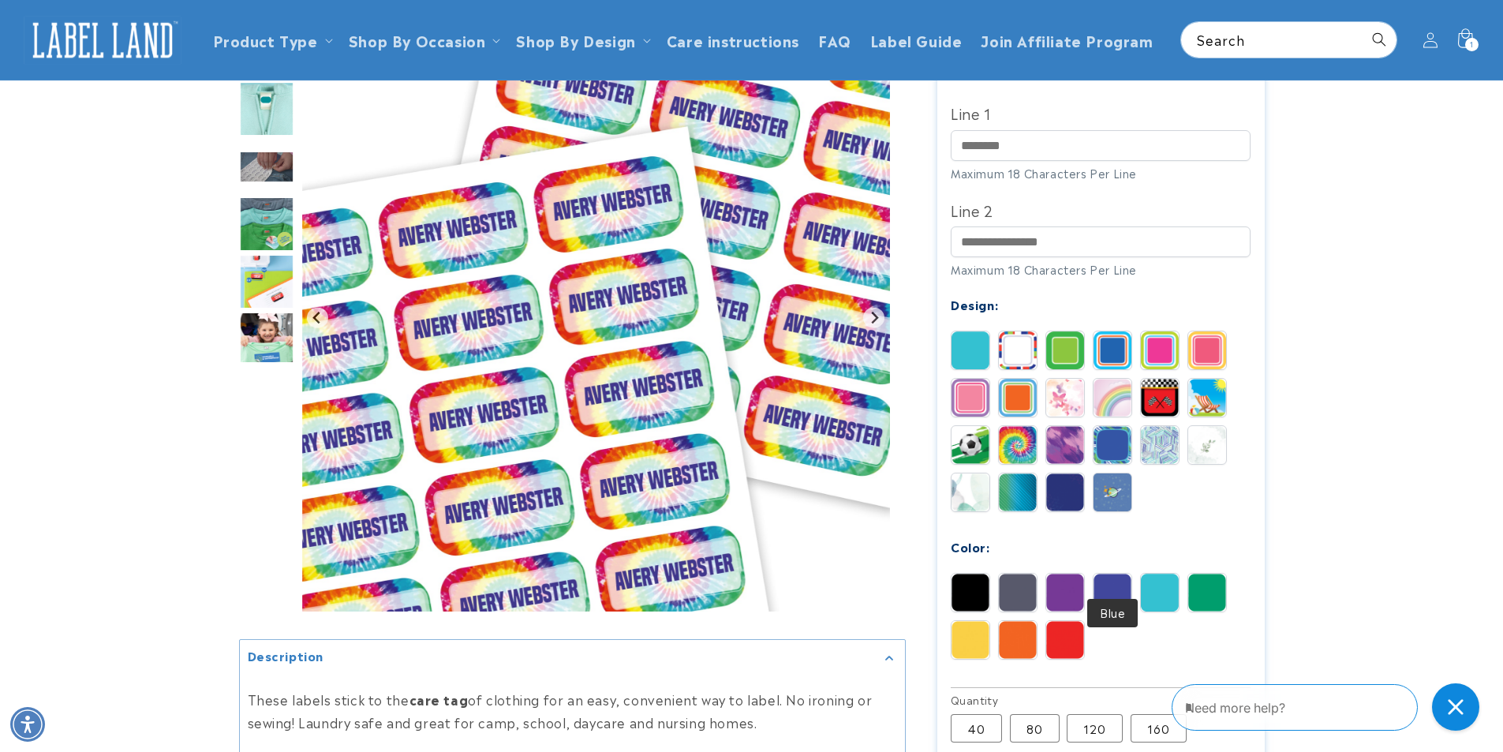
click at [1099, 574] on img at bounding box center [1113, 593] width 38 height 38
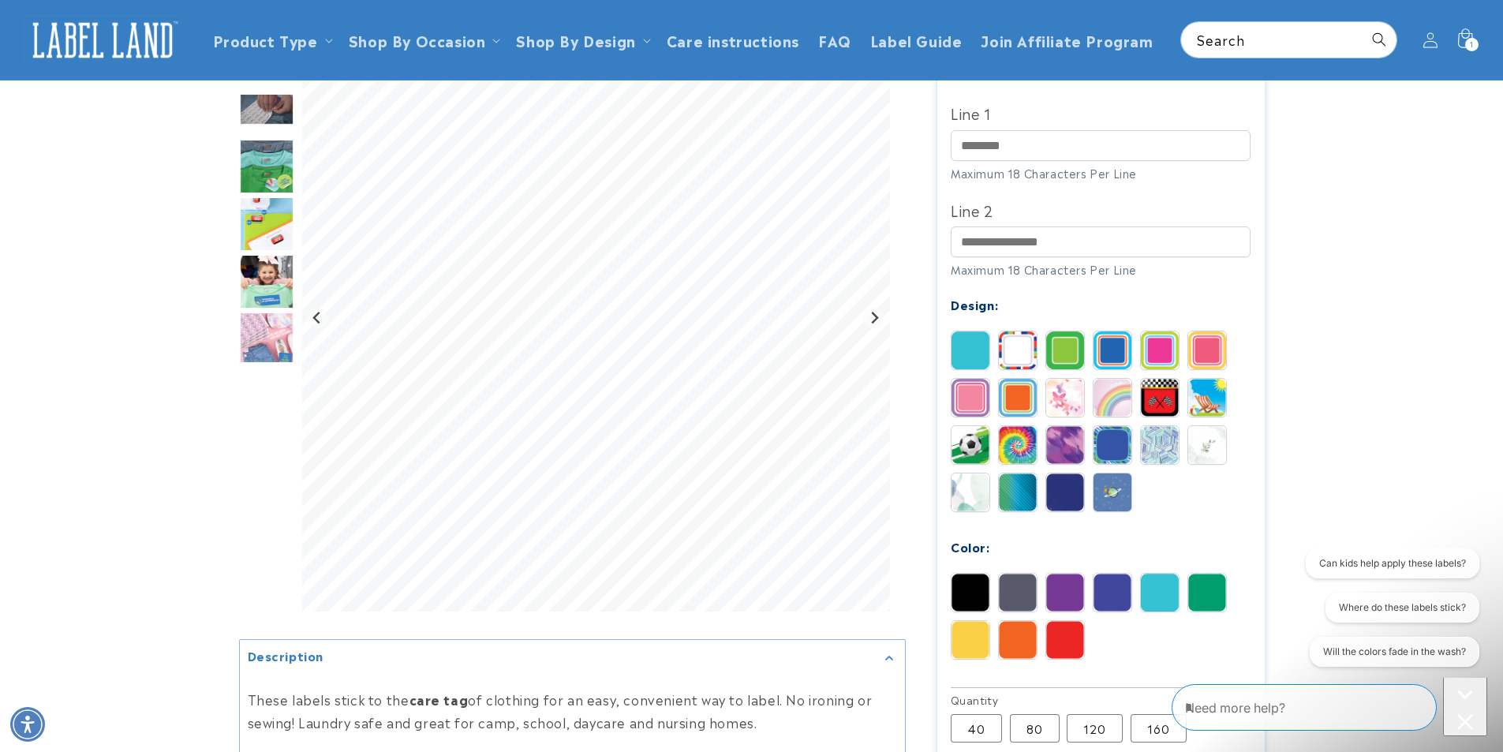
scroll to position [0, 0]
click at [1022, 426] on img at bounding box center [1018, 445] width 38 height 38
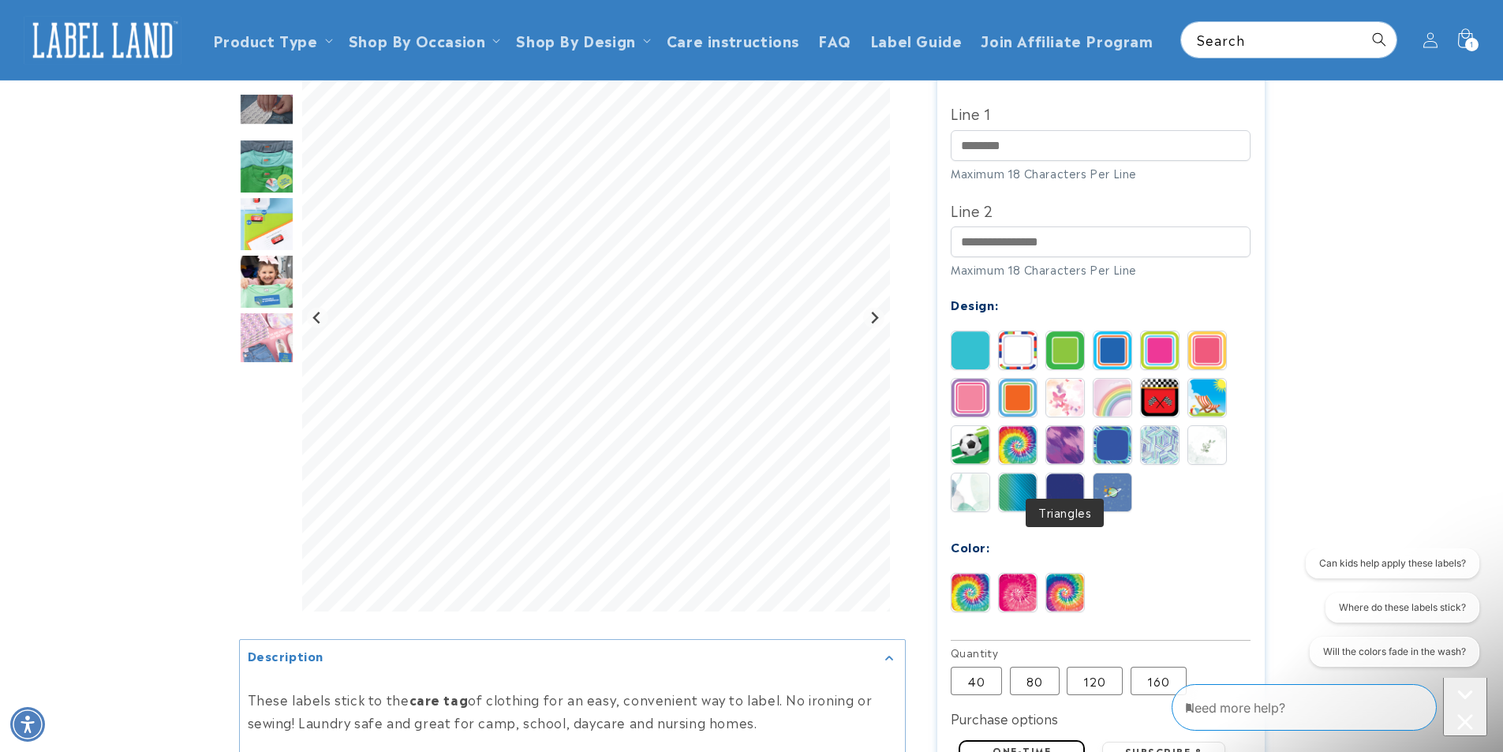
click at [1066, 487] on img at bounding box center [1065, 492] width 38 height 38
click at [1023, 430] on img at bounding box center [1018, 445] width 38 height 38
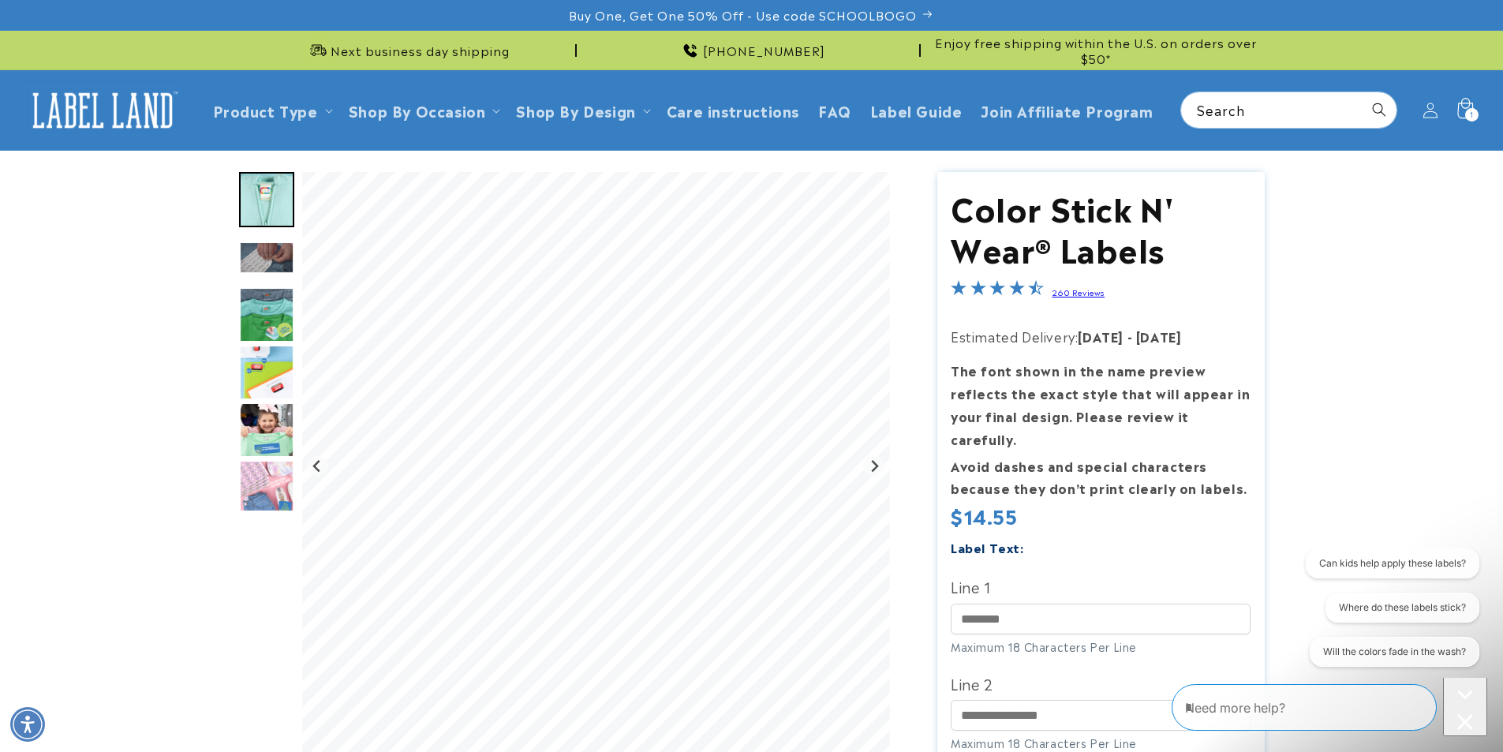
click at [1457, 110] on icon at bounding box center [1464, 110] width 37 height 37
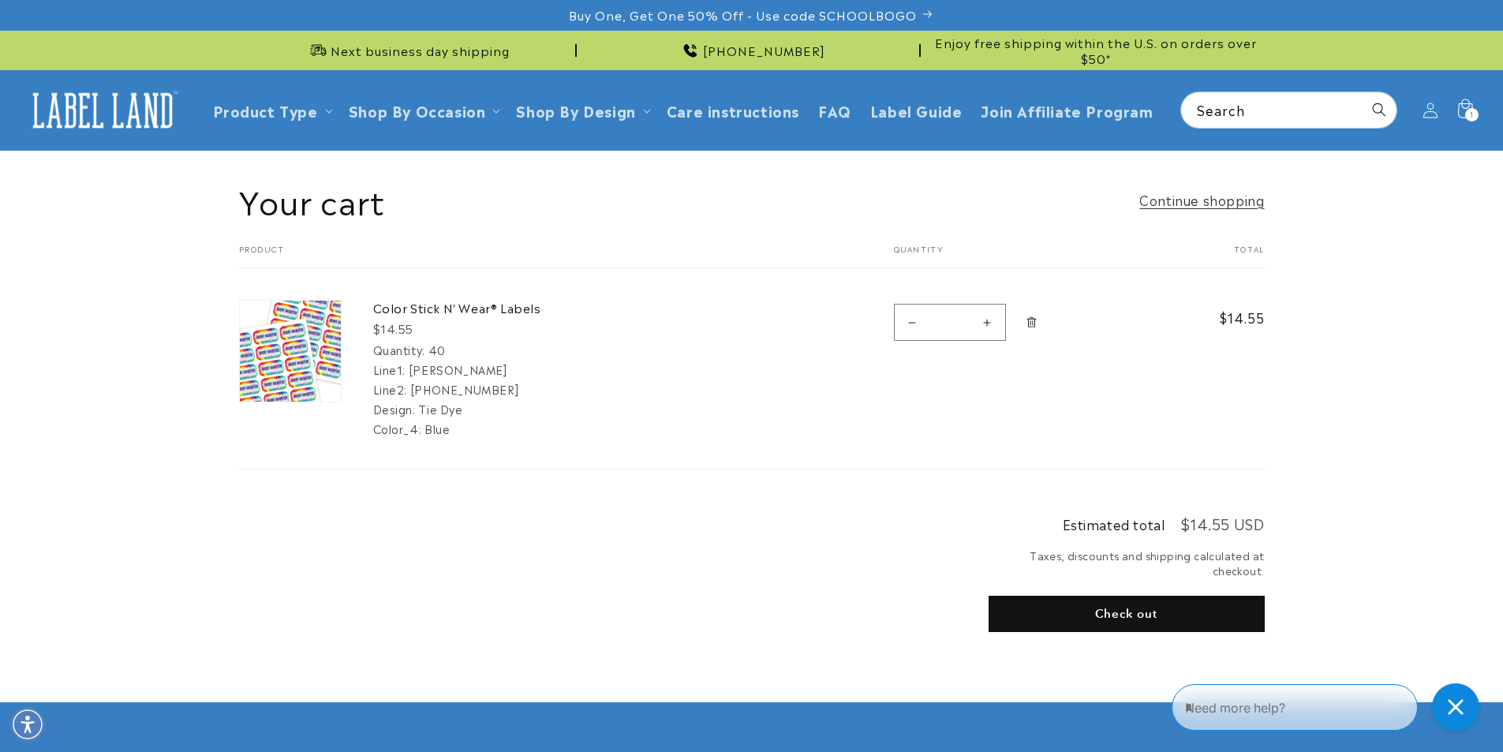
click at [1127, 607] on button "Check out" at bounding box center [1127, 614] width 276 height 36
click at [1139, 615] on button "Check out" at bounding box center [1127, 614] width 276 height 36
click at [993, 651] on shop-pay-wallet-button at bounding box center [991, 650] width 4 height 19
click at [1480, 115] on icon at bounding box center [1464, 110] width 37 height 37
click at [1464, 106] on icon at bounding box center [1464, 110] width 37 height 37
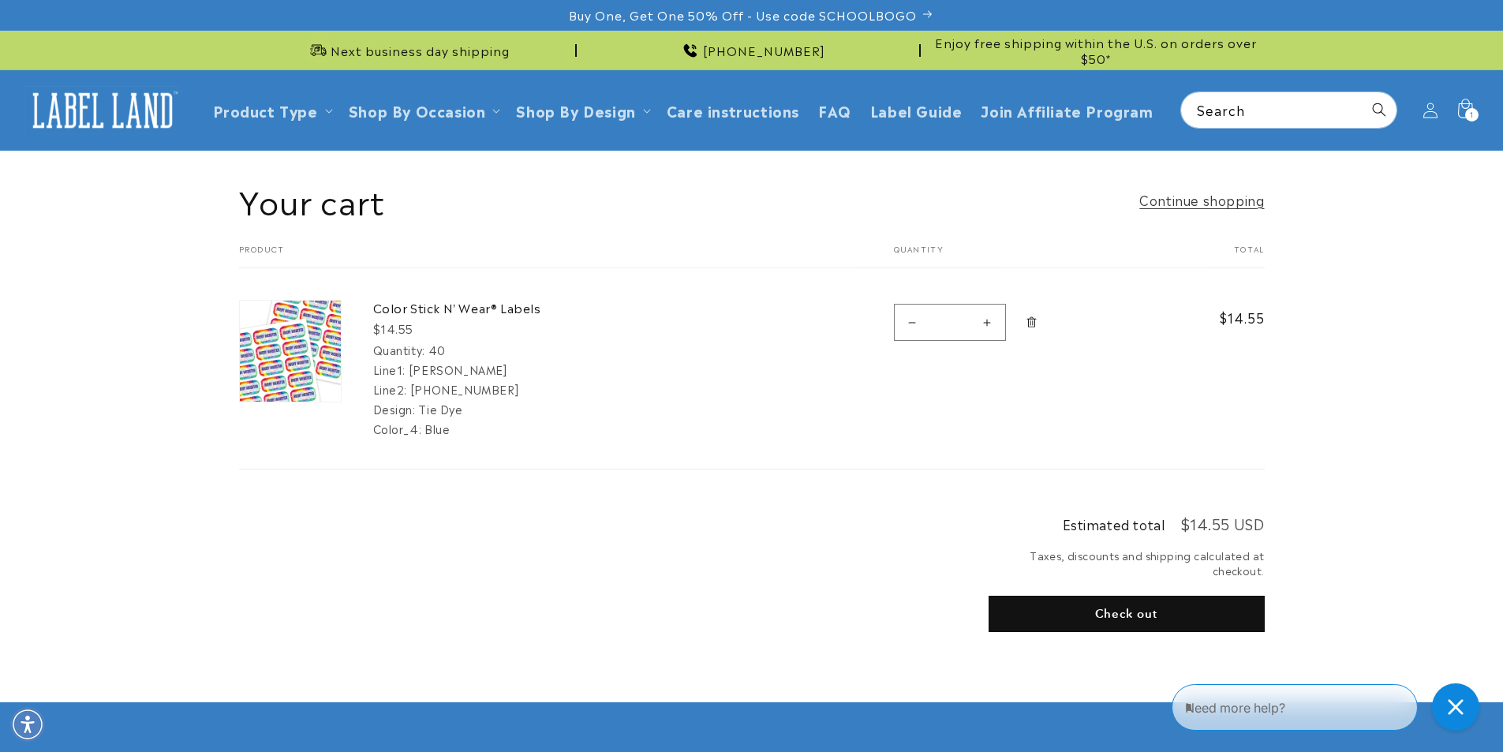
click at [1027, 322] on icon "Remove Color Stick N&#39; Wear® Labels - 40" at bounding box center [1032, 322] width 12 height 12
